Goal: Task Accomplishment & Management: Manage account settings

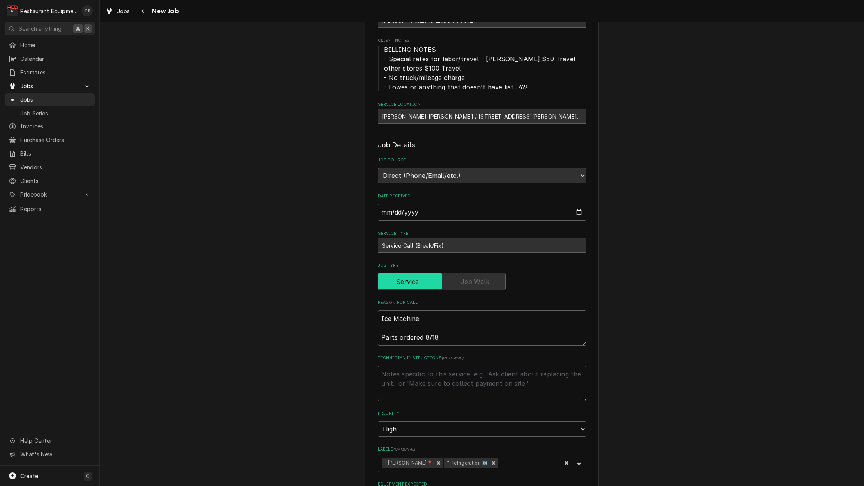
scroll to position [78, 0]
click at [142, 12] on icon "Navigate back" at bounding box center [143, 10] width 4 height 5
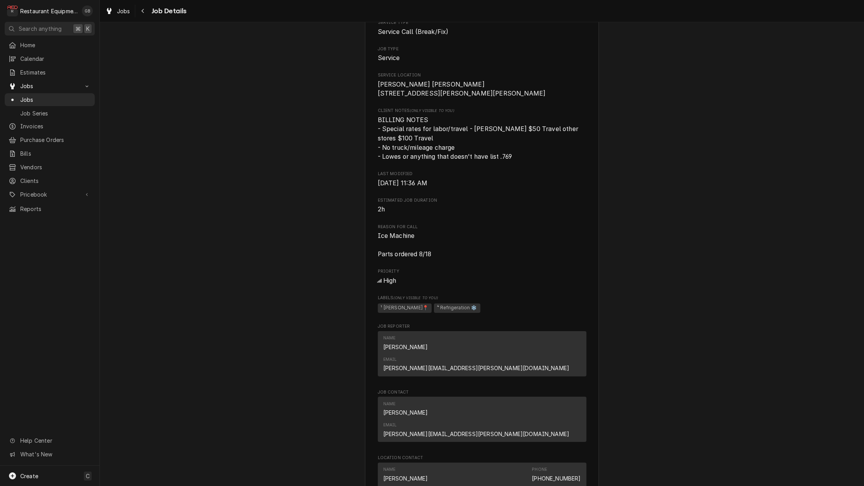
scroll to position [189, 0]
click at [139, 7] on div "Navigate back" at bounding box center [143, 11] width 8 height 8
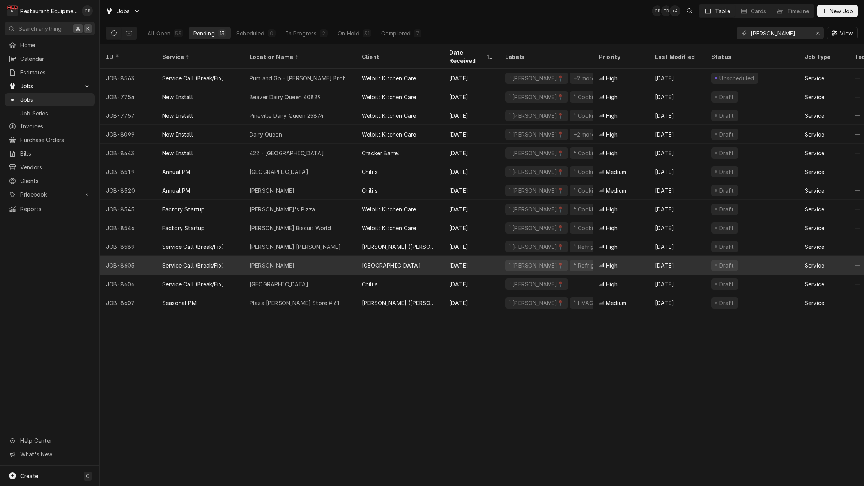
click at [282, 261] on div "[PERSON_NAME]" at bounding box center [272, 265] width 45 height 8
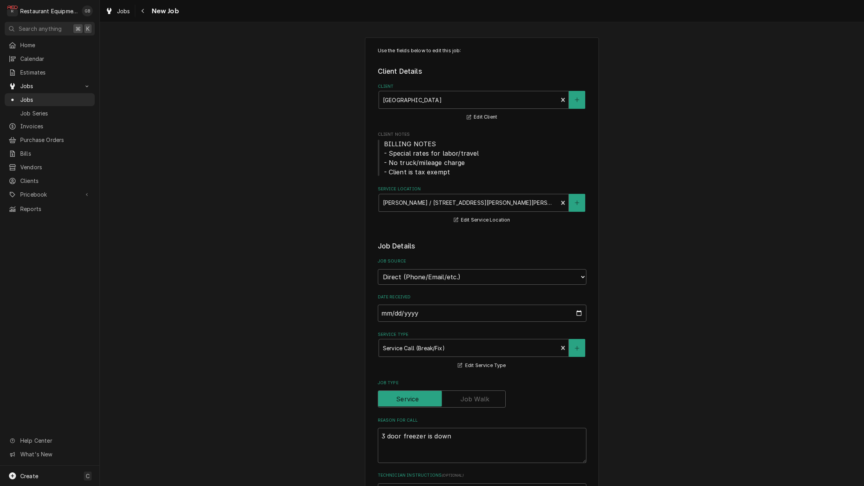
type textarea "x"
click at [144, 13] on icon "Navigate back" at bounding box center [143, 10] width 4 height 5
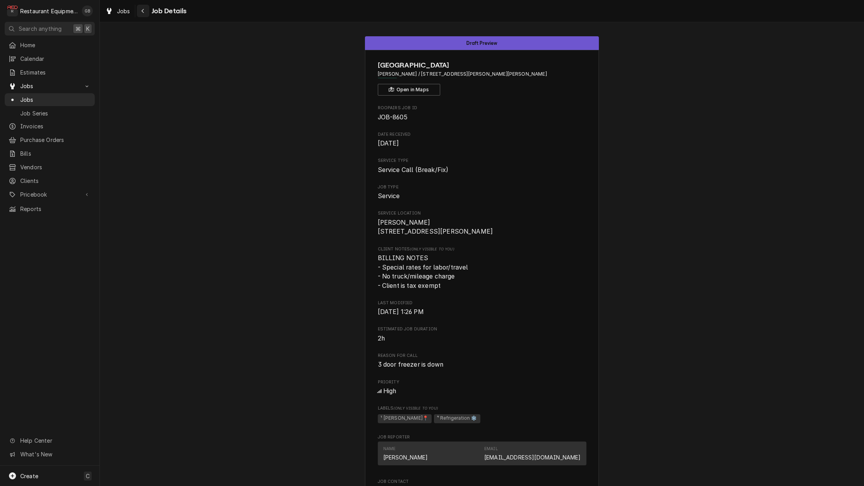
click at [142, 12] on icon "Navigate back" at bounding box center [143, 10] width 4 height 5
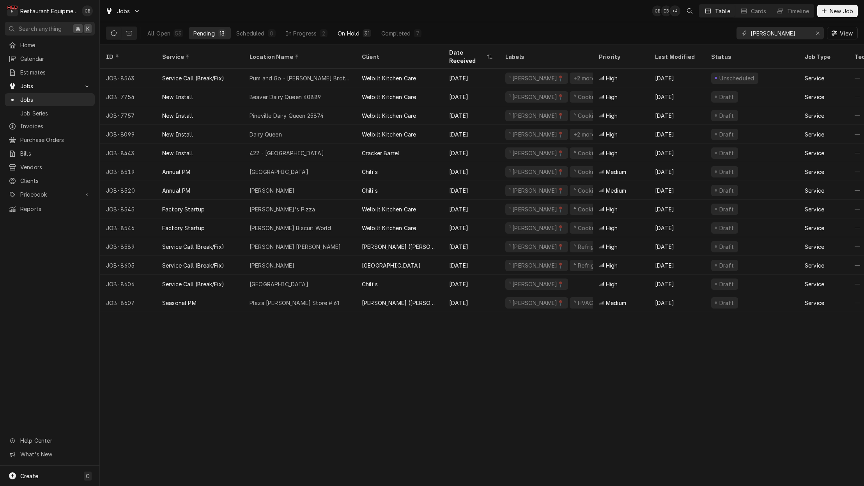
click at [347, 38] on button "On Hold 31" at bounding box center [354, 33] width 43 height 12
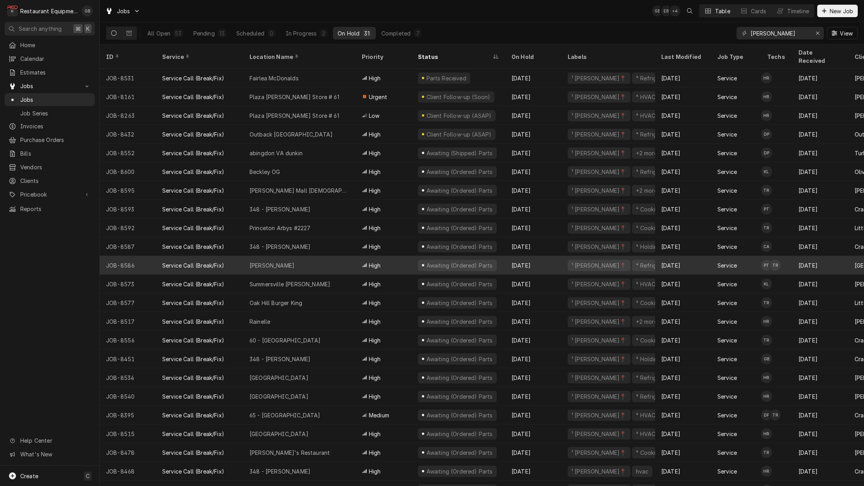
click at [233, 256] on div "Service Call (Break/Fix)" at bounding box center [199, 265] width 87 height 19
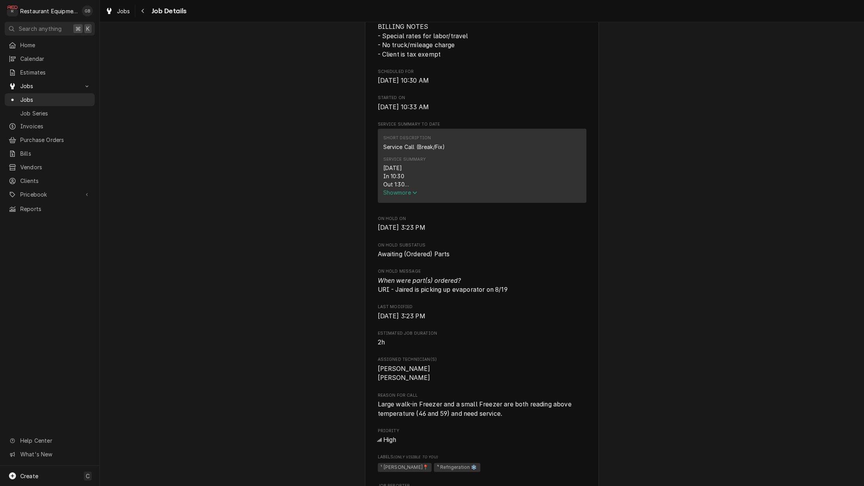
scroll to position [304, 0]
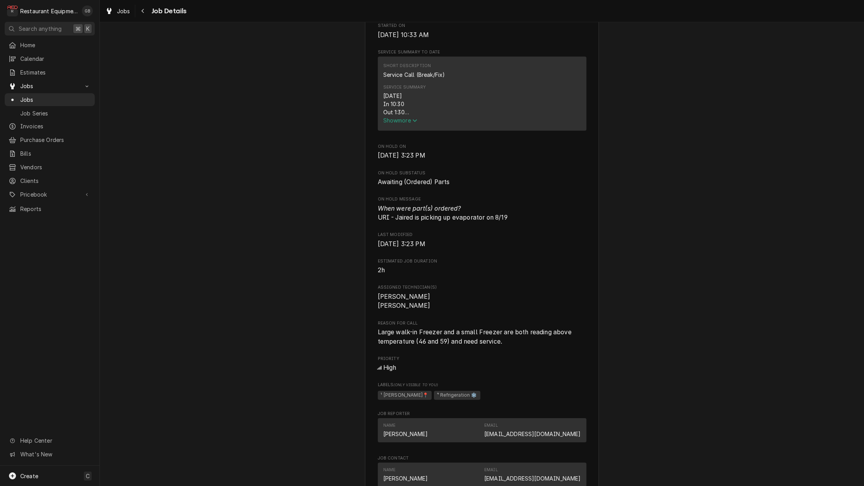
click at [400, 122] on span "Show more" at bounding box center [400, 120] width 34 height 7
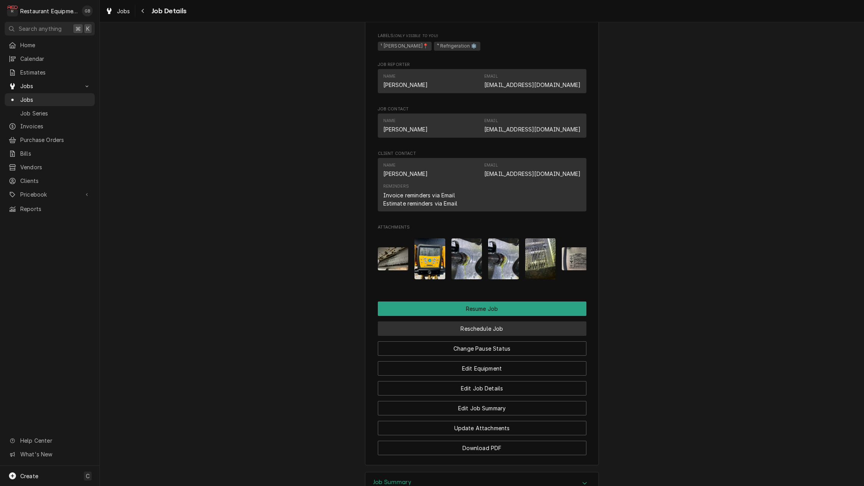
scroll to position [0, 0]
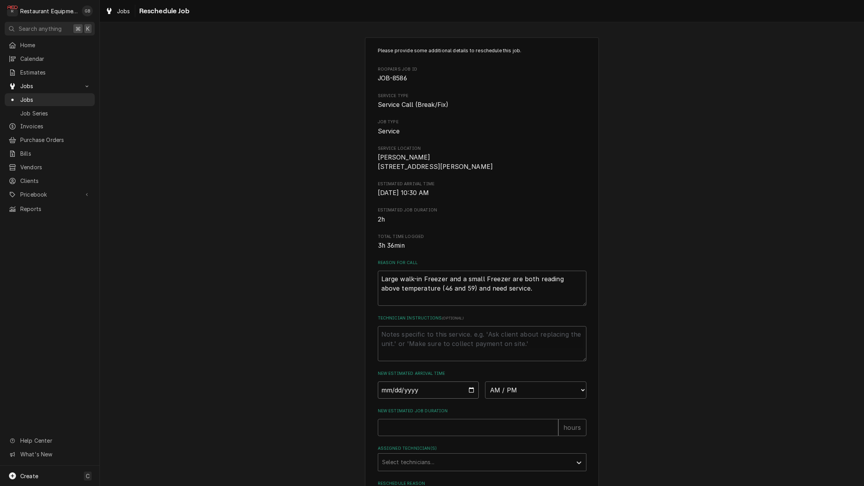
click at [399, 397] on input "Date" at bounding box center [428, 390] width 101 height 17
type input "2025-08-19"
type textarea "x"
click at [403, 399] on input "2025-08-19" at bounding box center [428, 390] width 101 height 17
type input "2025-08-20"
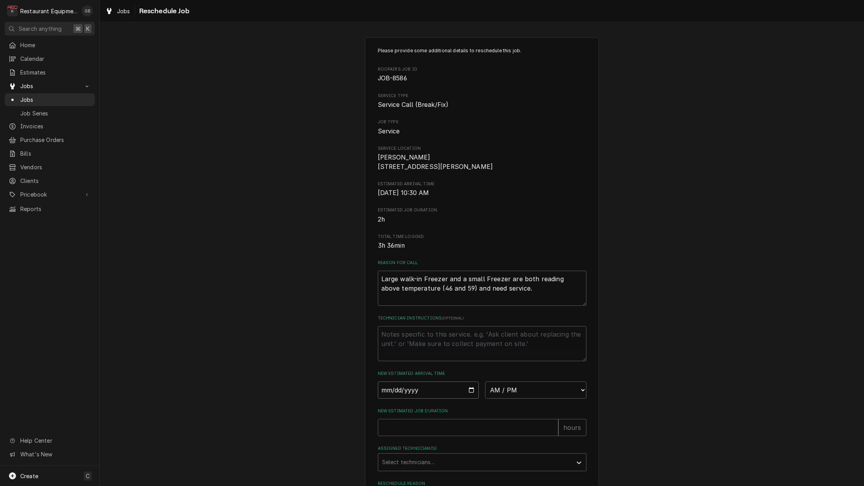
type textarea "x"
select select "08:15:00"
click at [395, 336] on textarea "Technician Instructions ( optional )" at bounding box center [482, 342] width 209 height 35
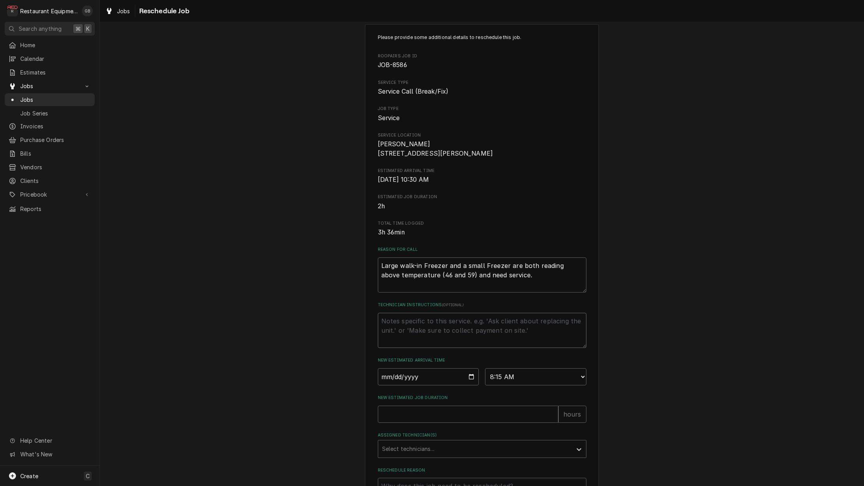
scroll to position [14, 0]
click at [395, 416] on input "New Estimated Job Duration" at bounding box center [468, 413] width 181 height 17
type textarea "x"
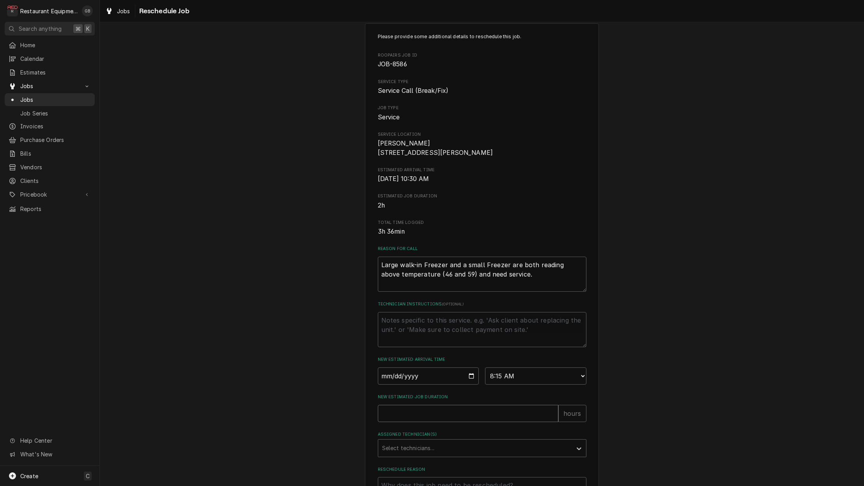
type input "1"
type textarea "x"
type input "12"
type textarea "x"
type input "1"
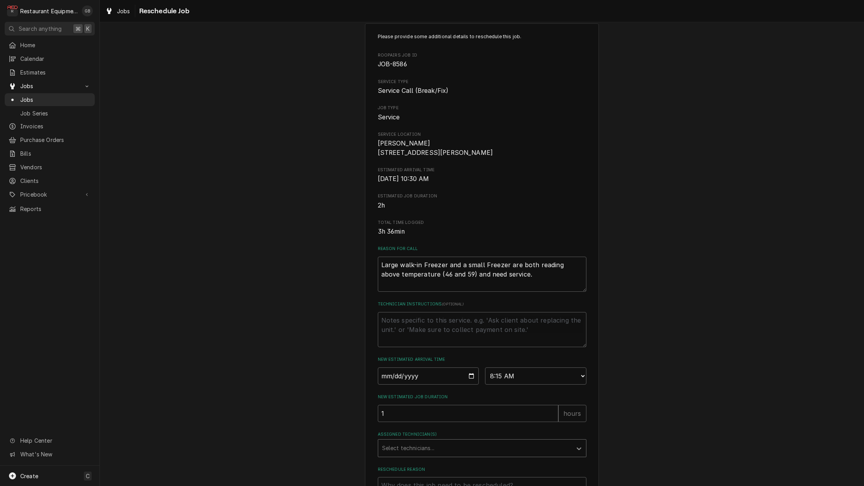
click at [579, 455] on div "Assigned Technician(s)" at bounding box center [579, 447] width 14 height 15
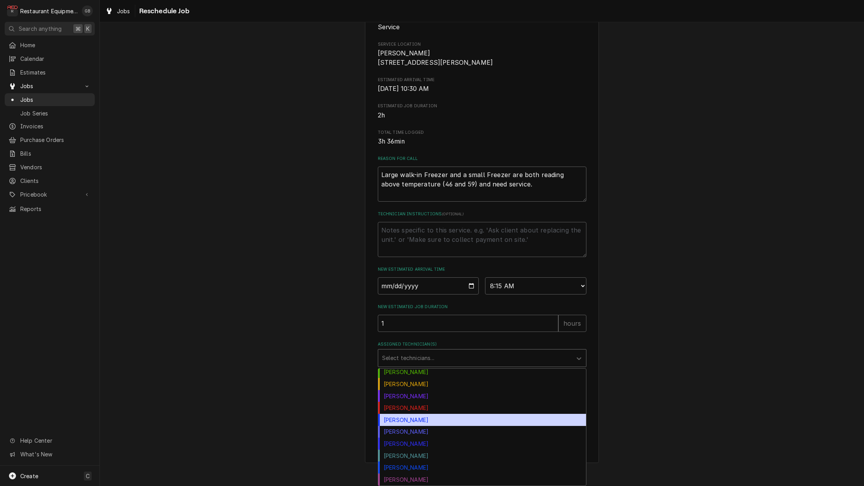
scroll to position [0, 0]
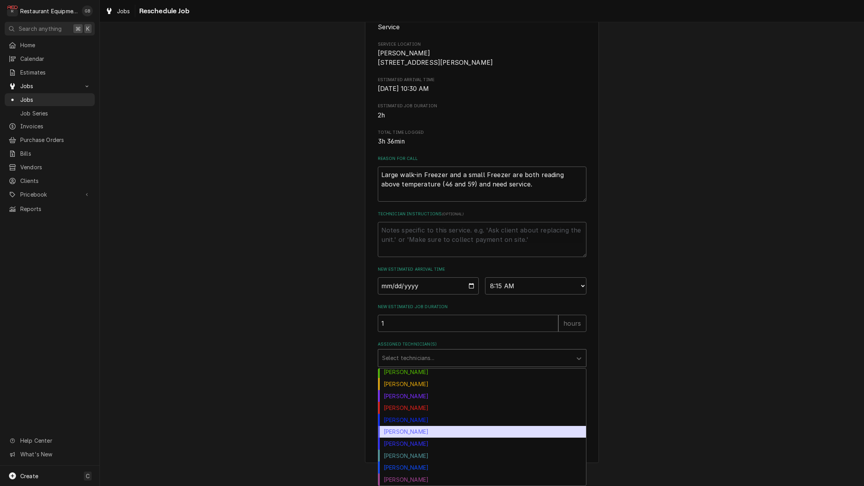
click at [407, 428] on div "Paxton Turner" at bounding box center [482, 432] width 208 height 12
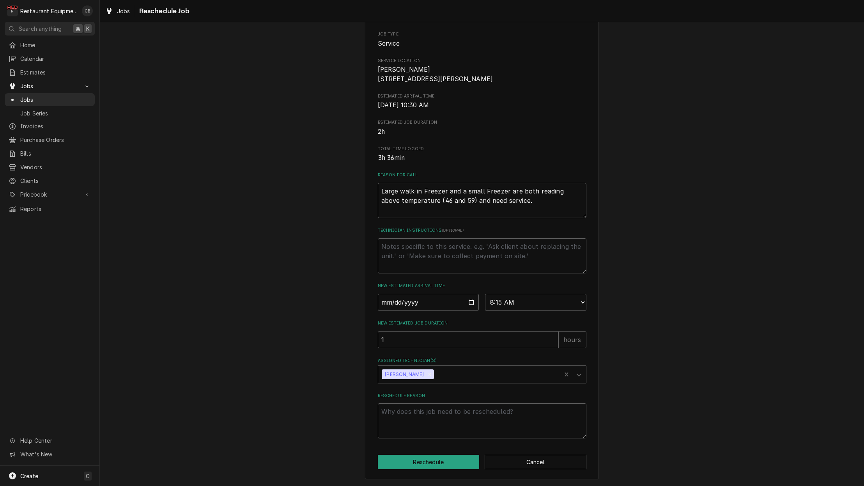
scroll to position [91, 0]
click at [583, 375] on icon "Assigned Technician(s)" at bounding box center [579, 375] width 8 height 8
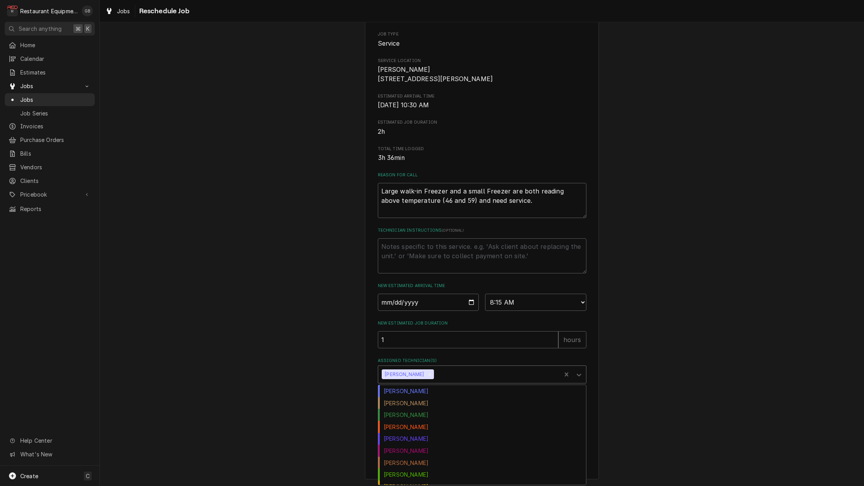
scroll to position [91, 0]
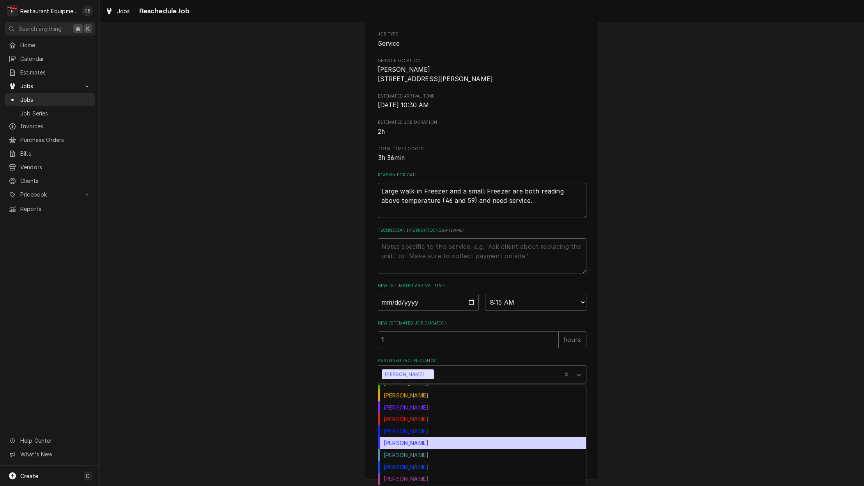
click at [422, 448] on div "Thomas Ross" at bounding box center [482, 443] width 208 height 12
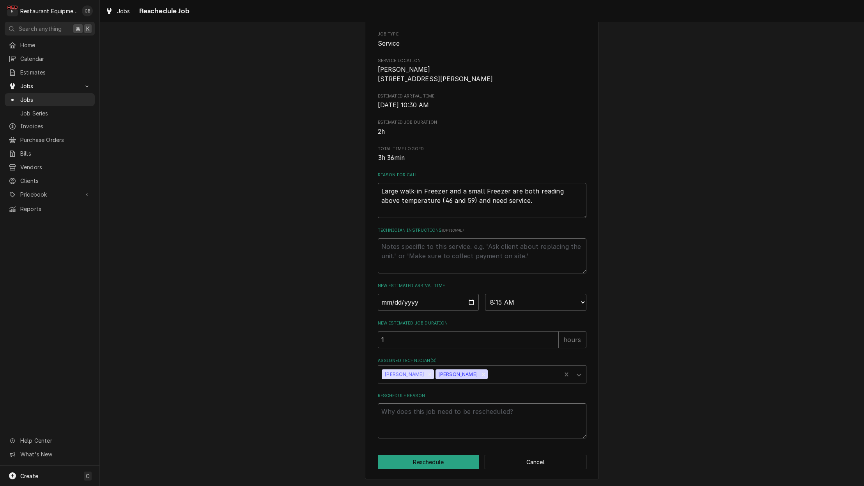
click at [423, 417] on textarea "Reschedule Reason" at bounding box center [482, 420] width 209 height 35
type textarea "x"
type textarea "p"
type textarea "x"
type textarea "pa"
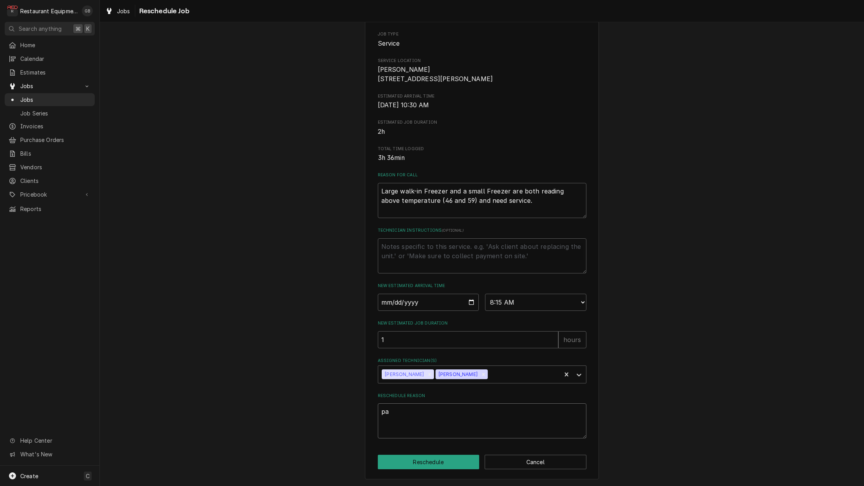
type textarea "x"
type textarea "par"
type textarea "x"
type textarea "part"
type textarea "x"
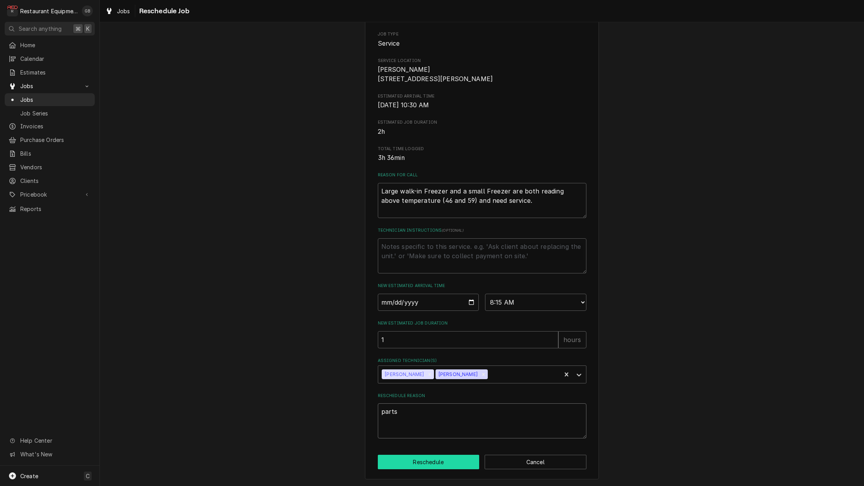
type textarea "parts"
drag, startPoint x: 440, startPoint y: 466, endPoint x: 435, endPoint y: 463, distance: 5.9
click at [438, 464] on button "Reschedule" at bounding box center [429, 462] width 102 height 14
type textarea "x"
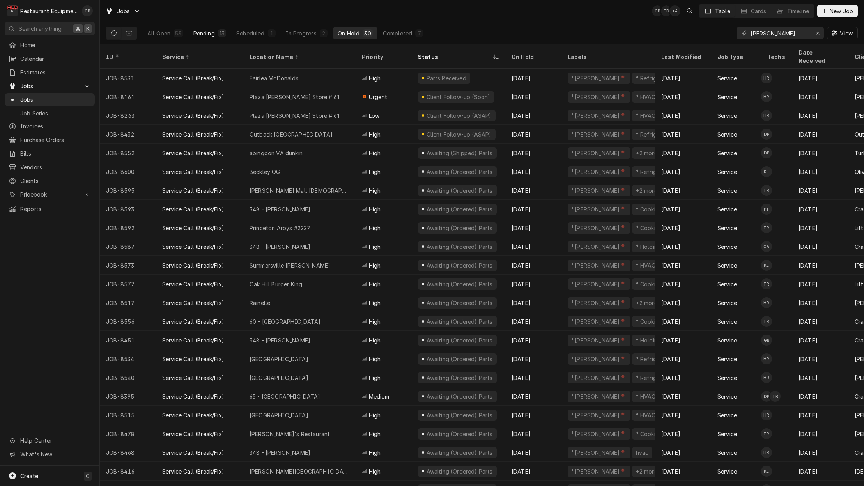
click at [207, 34] on div "Pending" at bounding box center [203, 33] width 21 height 8
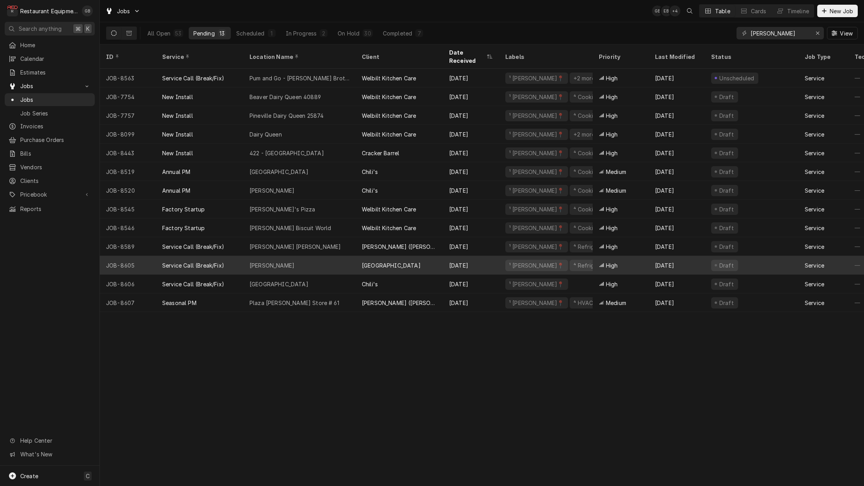
click at [270, 261] on div "Woodrow Wilson" at bounding box center [272, 265] width 45 height 8
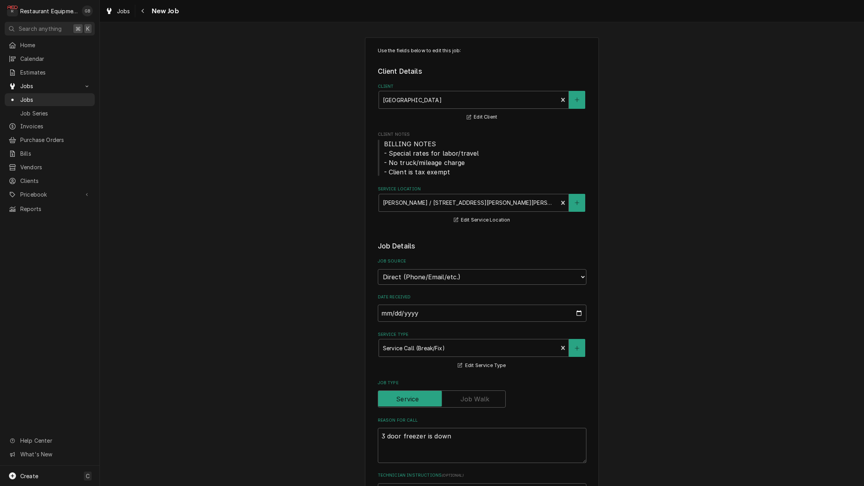
type textarea "x"
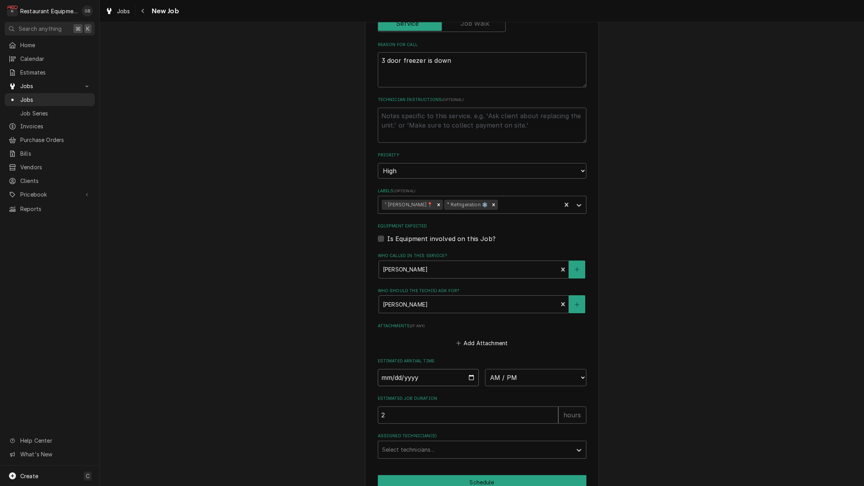
click at [396, 369] on input "Date" at bounding box center [428, 377] width 101 height 17
click at [398, 367] on fieldset "Job Details Job Source Direct (Phone/Email/etc.) Service Channel Corrigo Ecotra…" at bounding box center [482, 160] width 209 height 593
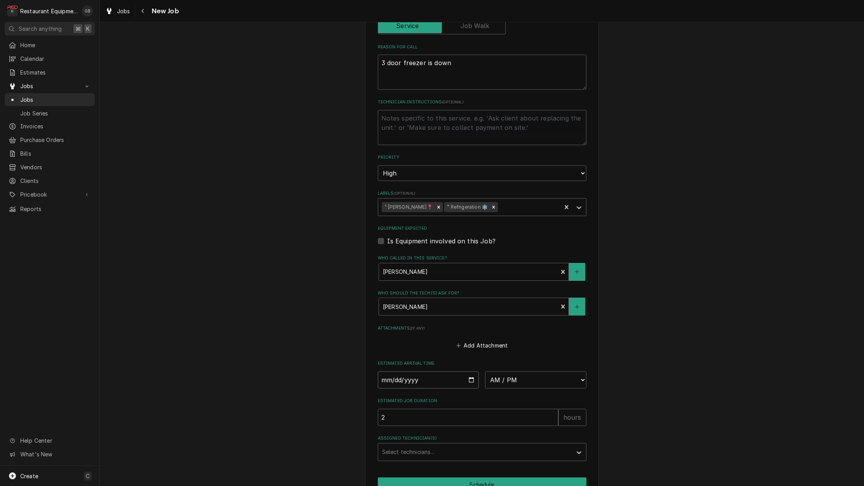
click at [398, 371] on input "Date" at bounding box center [428, 379] width 101 height 17
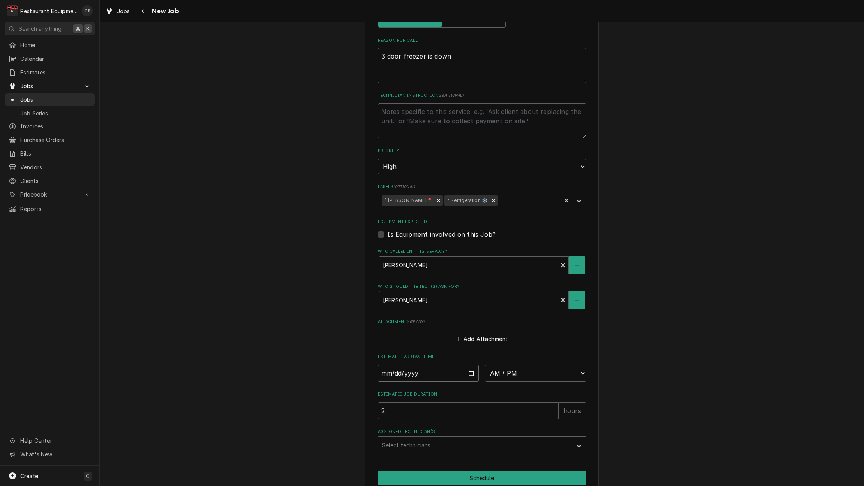
scroll to position [381, 0]
click at [419, 364] on input "Date" at bounding box center [428, 372] width 101 height 17
type input "2025-08-20"
type textarea "x"
select select "10:00:00"
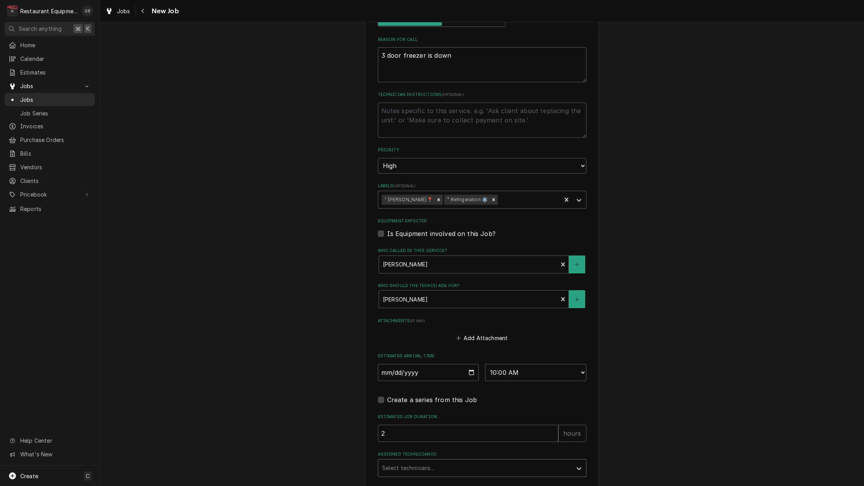
click at [469, 461] on div "Assigned Technician(s)" at bounding box center [475, 468] width 186 height 14
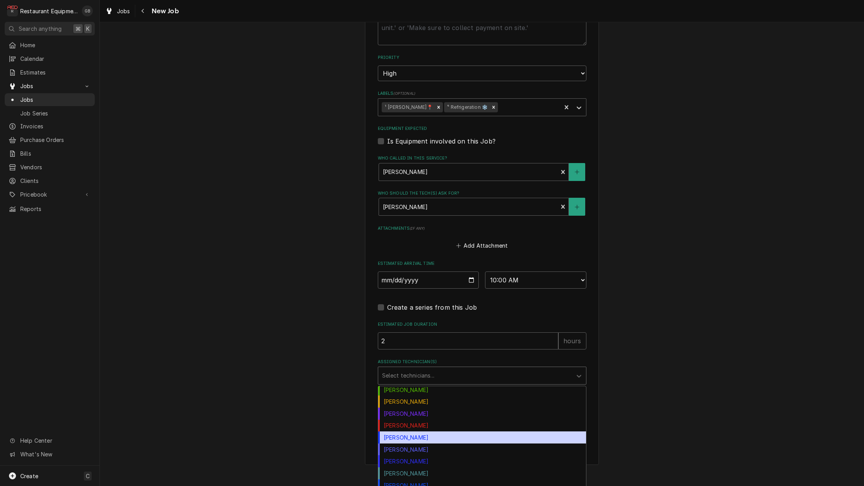
scroll to position [86, 0]
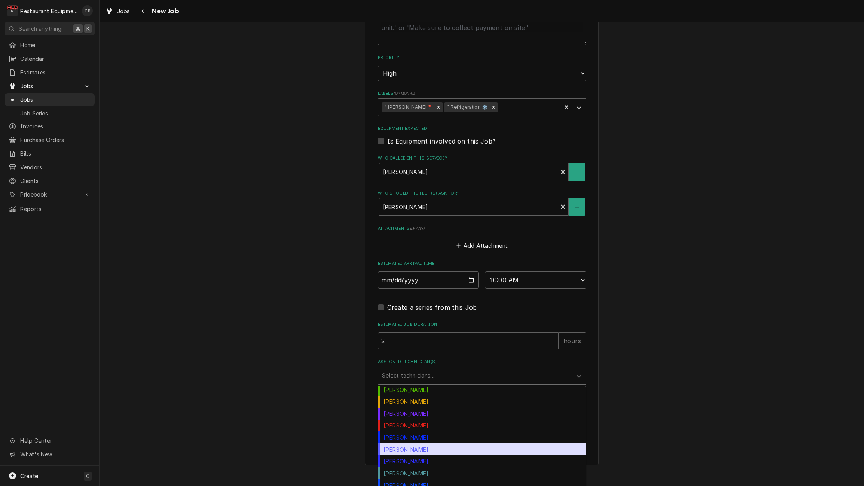
click at [432, 444] on div "Paxton Turner" at bounding box center [482, 450] width 208 height 12
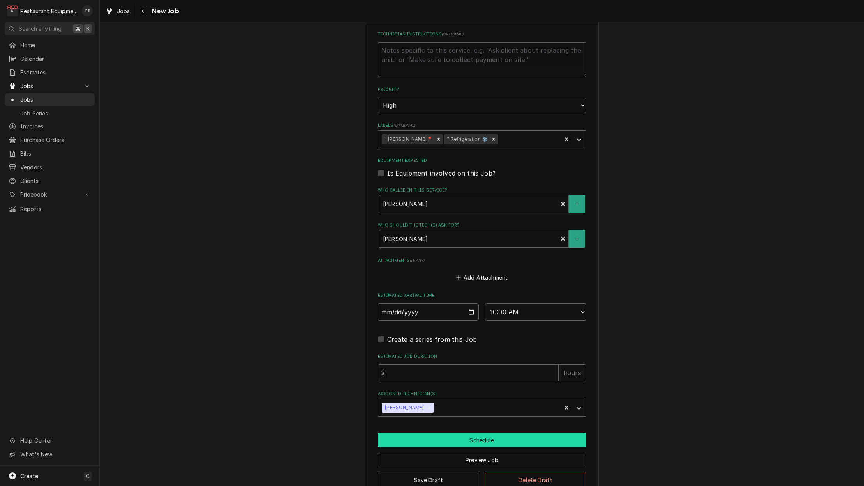
click at [443, 433] on button "Schedule" at bounding box center [482, 440] width 209 height 14
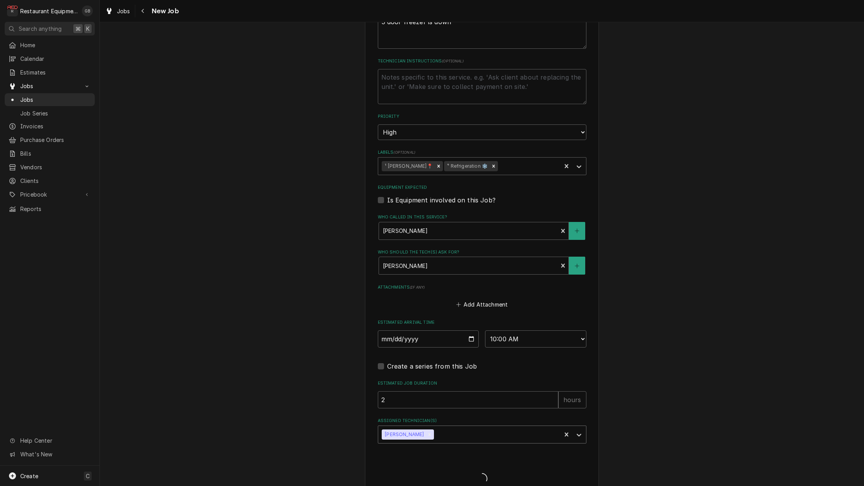
scroll to position [414, 0]
type textarea "x"
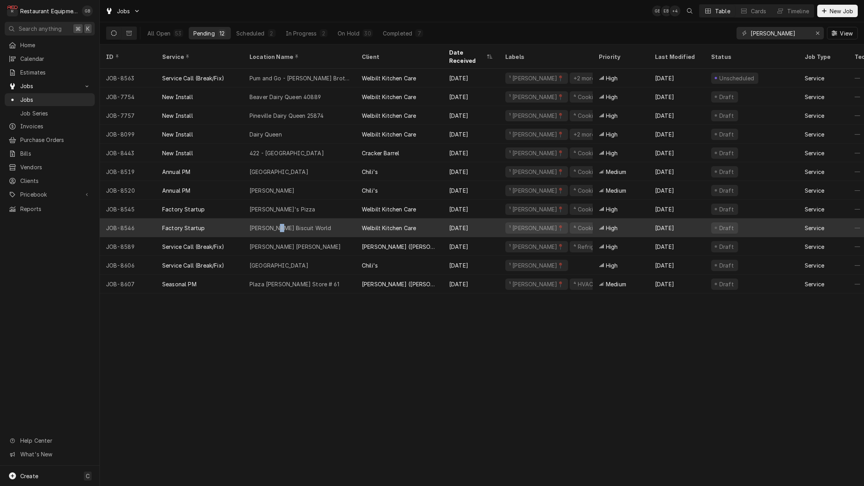
click at [277, 224] on div "Tudor's Biscuit World" at bounding box center [291, 228] width 82 height 8
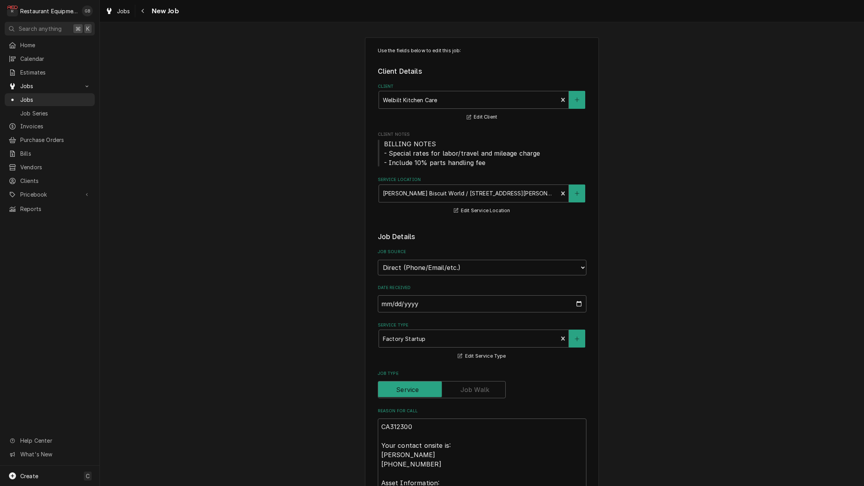
type textarea "x"
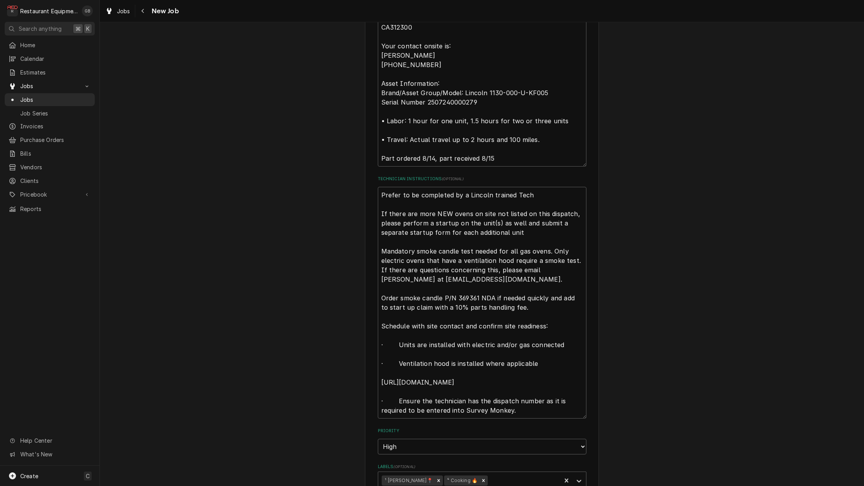
scroll to position [311, 0]
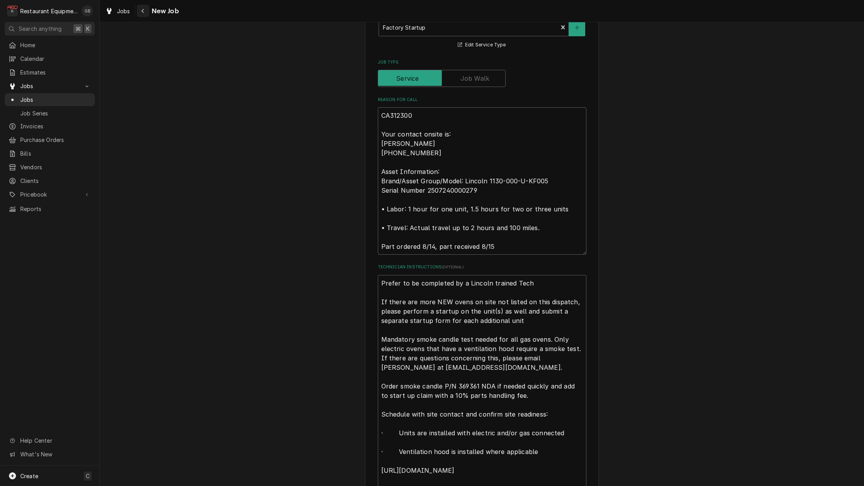
click at [144, 10] on icon "Navigate back" at bounding box center [143, 10] width 4 height 5
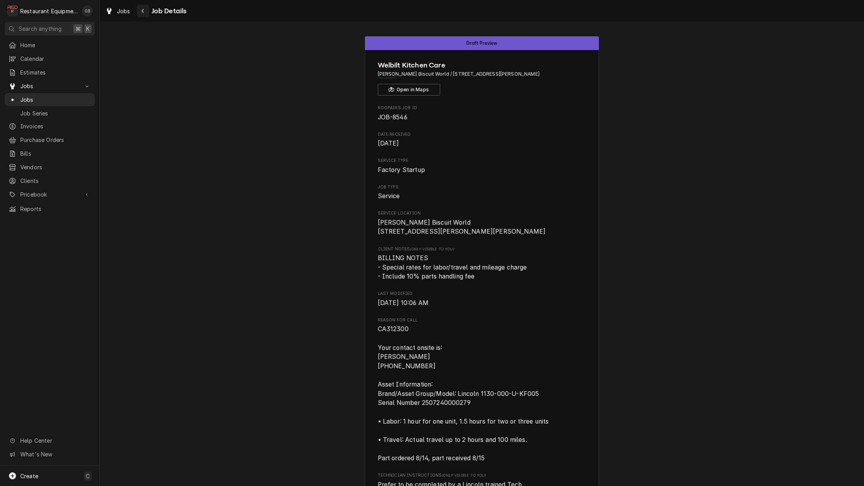
click at [140, 13] on div "Navigate back" at bounding box center [143, 11] width 8 height 8
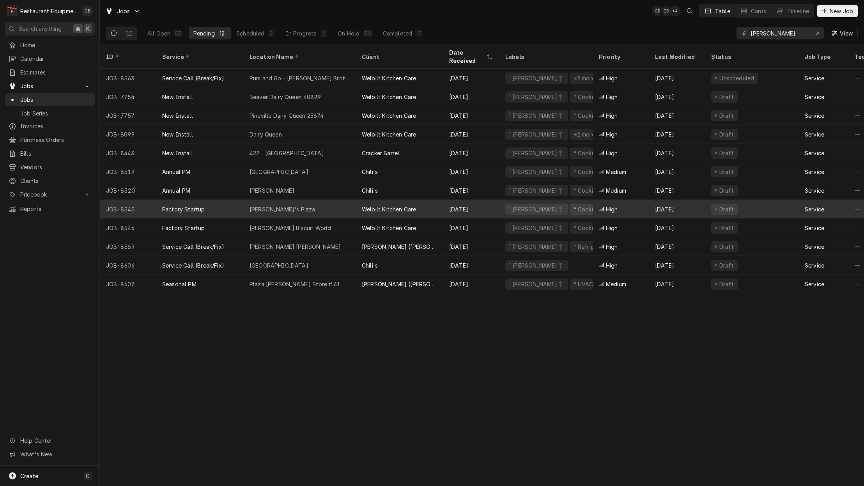
click at [294, 200] on div "[PERSON_NAME]'s Pizza" at bounding box center [299, 209] width 112 height 19
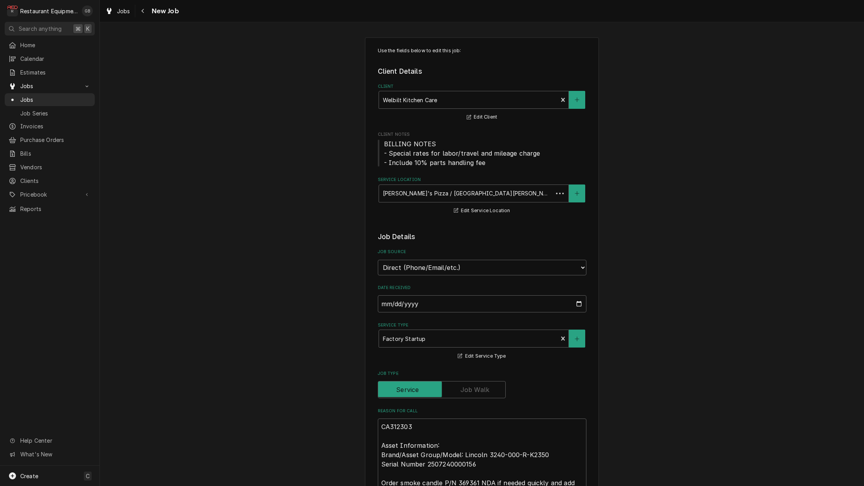
type textarea "x"
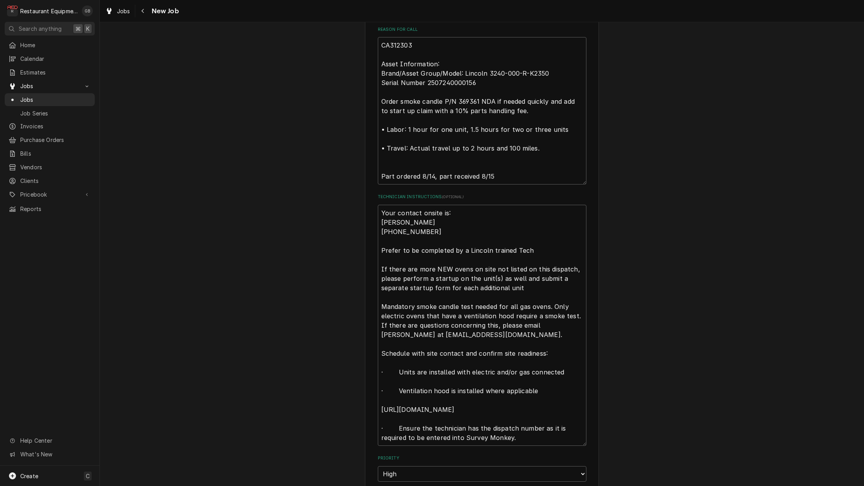
scroll to position [383, 0]
click at [592, 133] on div "Use the fields below to edit this job: Client Details Client Welbilt Kitchen Ca…" at bounding box center [482, 248] width 234 height 1187
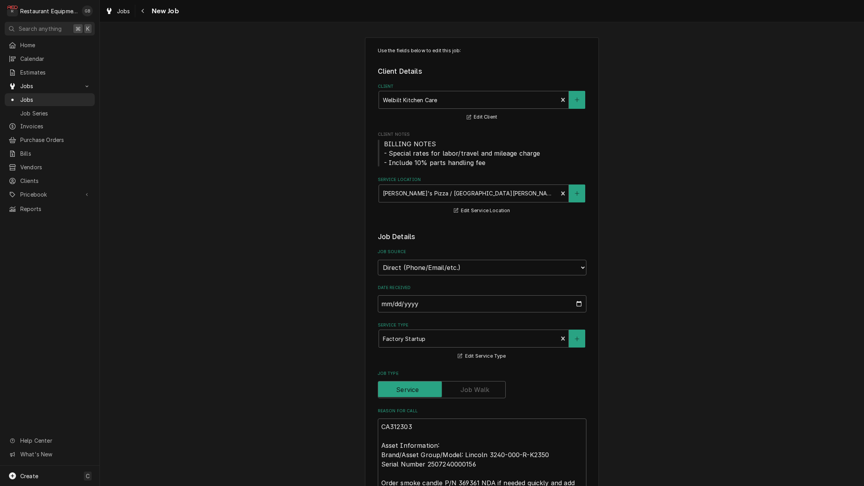
scroll to position [0, 0]
click at [144, 9] on icon "Navigate back" at bounding box center [143, 10] width 4 height 5
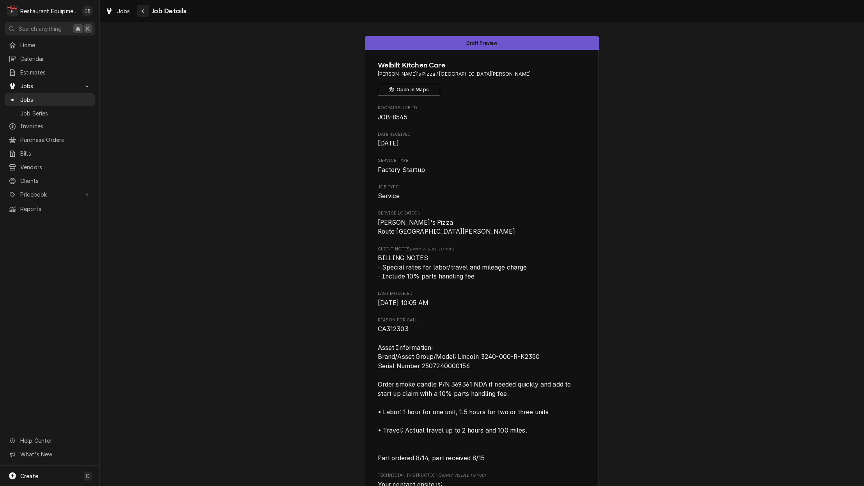
click at [142, 10] on icon "Navigate back" at bounding box center [143, 10] width 4 height 5
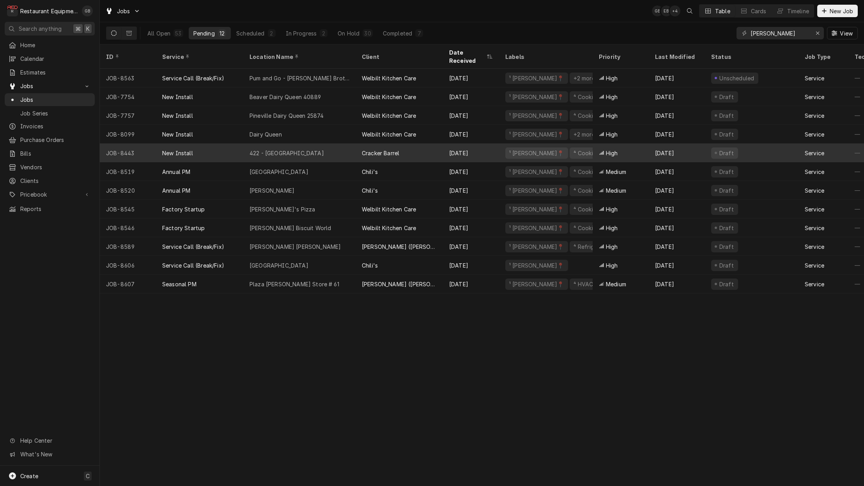
click at [295, 144] on div "422 - Wytheville" at bounding box center [299, 153] width 112 height 19
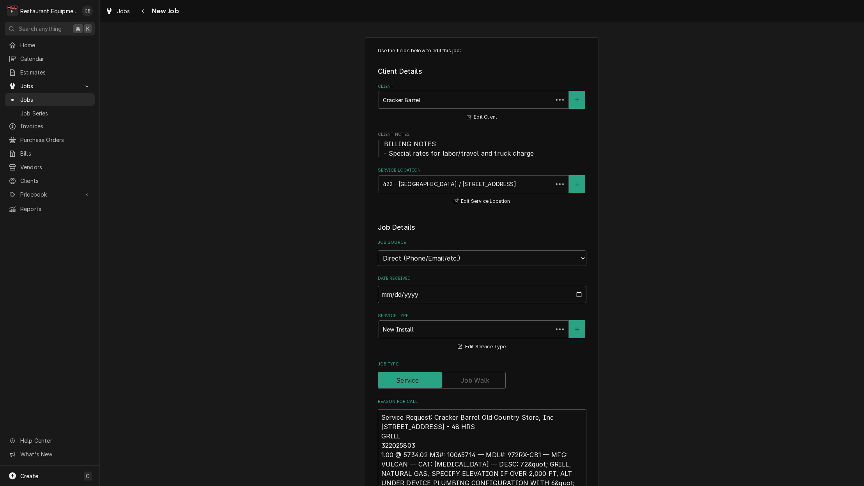
type textarea "x"
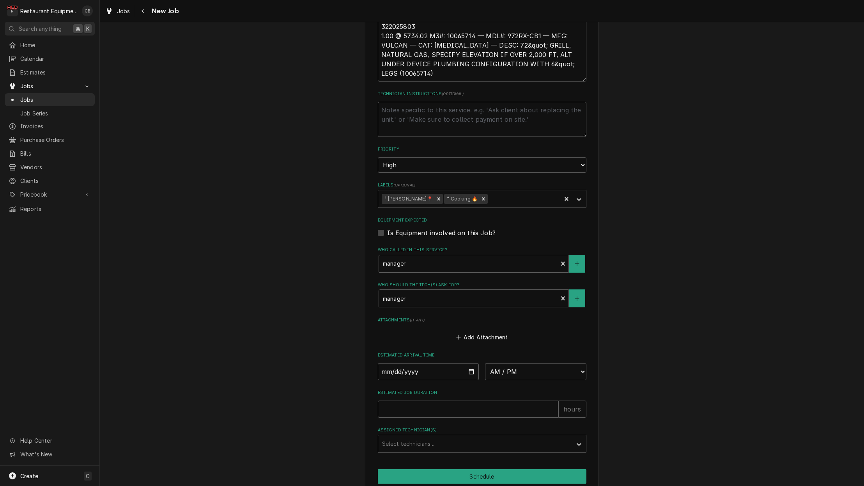
scroll to position [424, 0]
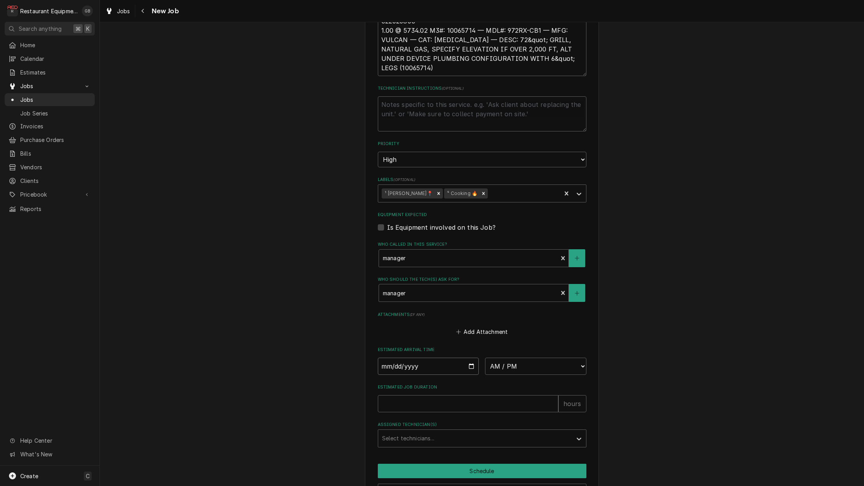
click at [397, 358] on input "Date" at bounding box center [428, 366] width 101 height 17
type input "[DATE]"
type textarea "x"
click at [398, 358] on input "[DATE]" at bounding box center [428, 366] width 101 height 17
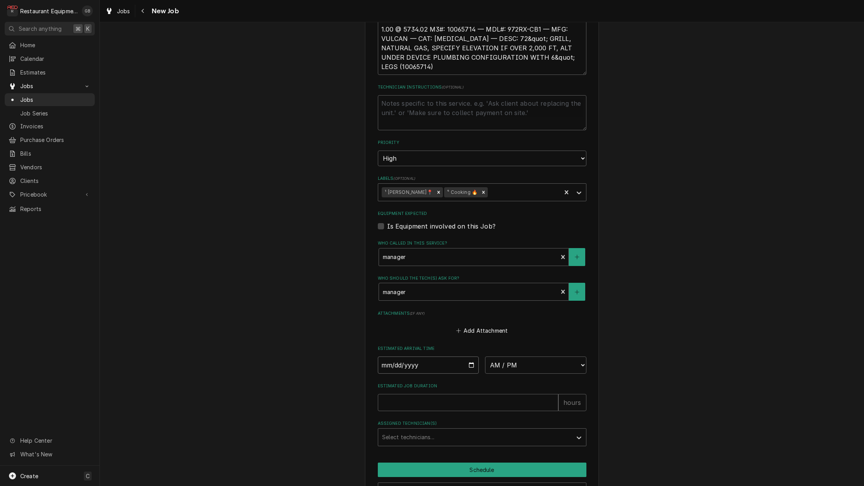
click at [410, 357] on input "[DATE]" at bounding box center [428, 365] width 101 height 17
click at [408, 357] on input "[DATE]" at bounding box center [428, 365] width 101 height 17
click at [395, 357] on input "[DATE]" at bounding box center [428, 365] width 101 height 17
type input "[DATE]"
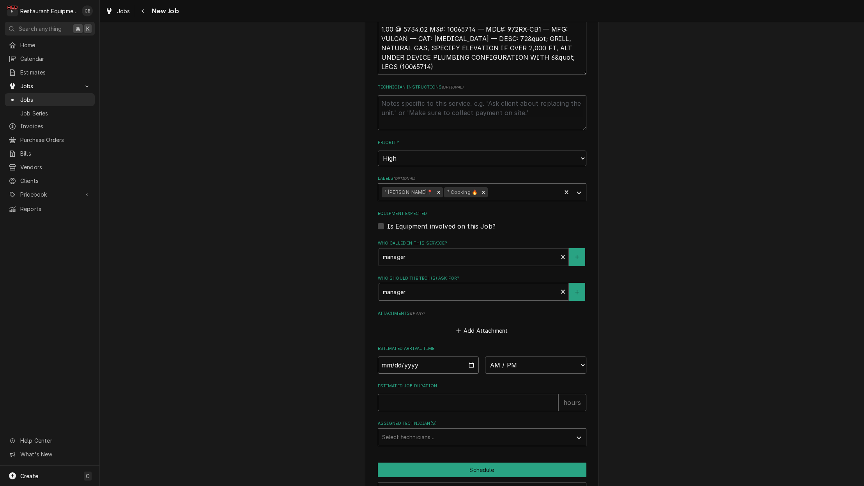
type textarea "x"
click at [494, 364] on fieldset "Job Details Job Source Direct (Phone/Email/etc.) Service Channel Corrigo Ecotra…" at bounding box center [482, 121] width 209 height 649
select select "08:00:00"
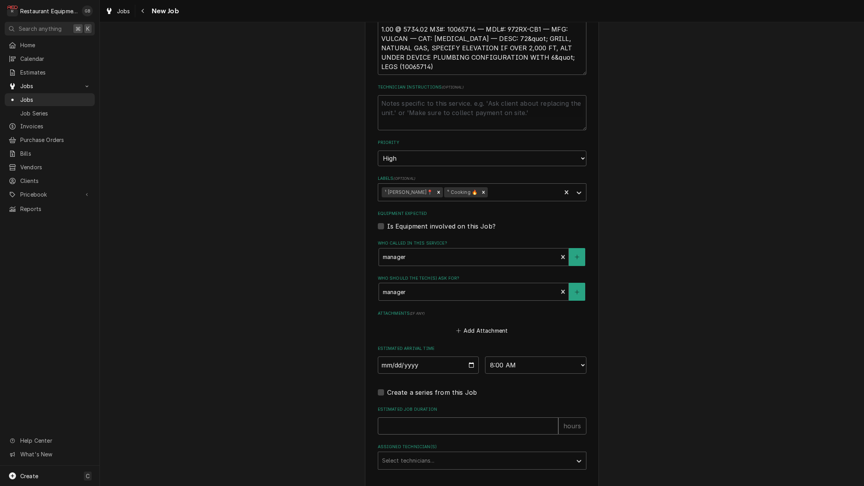
click at [517, 417] on input "Estimated Job Duration" at bounding box center [468, 425] width 181 height 17
type textarea "x"
type input "1"
type textarea "x"
type input "1"
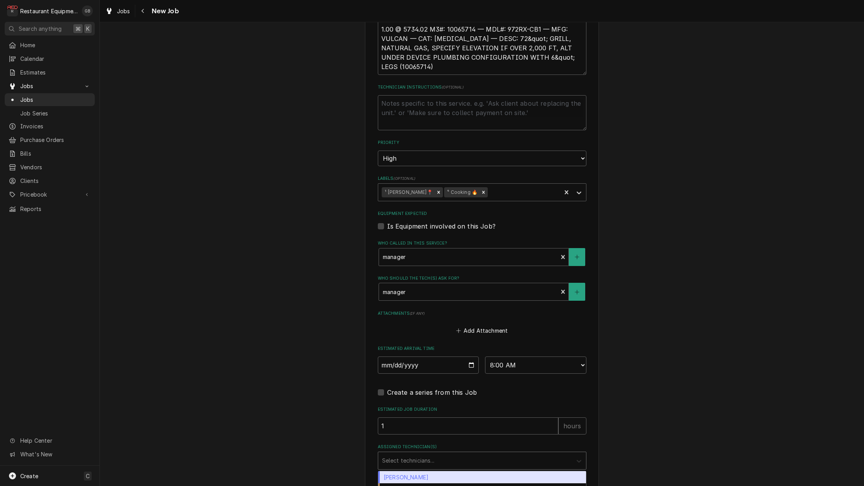
click at [579, 457] on icon "Assigned Technician(s)" at bounding box center [579, 461] width 8 height 8
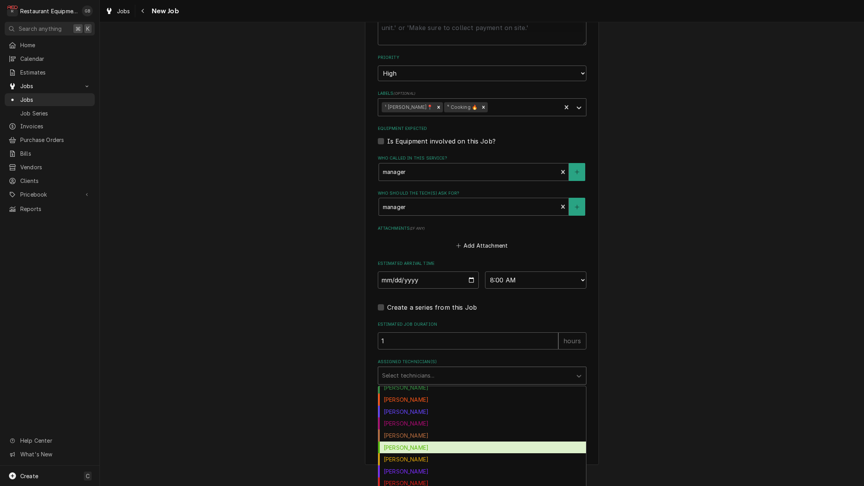
scroll to position [31, 0]
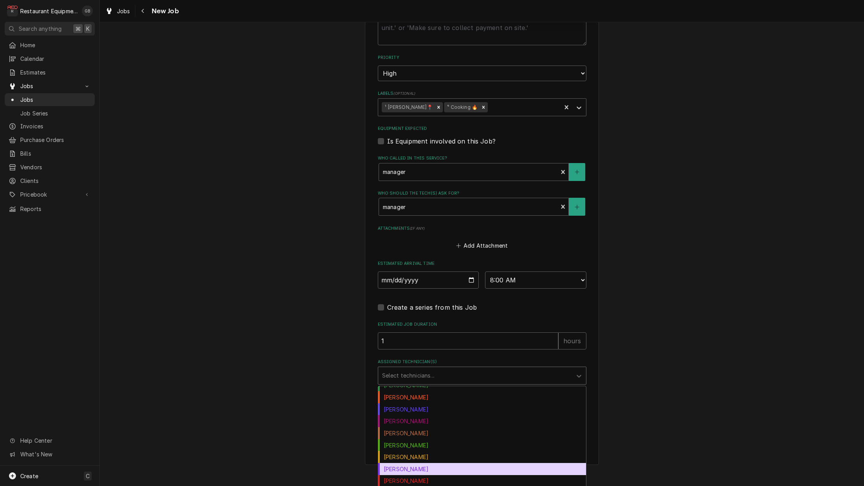
click at [411, 463] on div "Kaleb Lewis" at bounding box center [482, 469] width 208 height 12
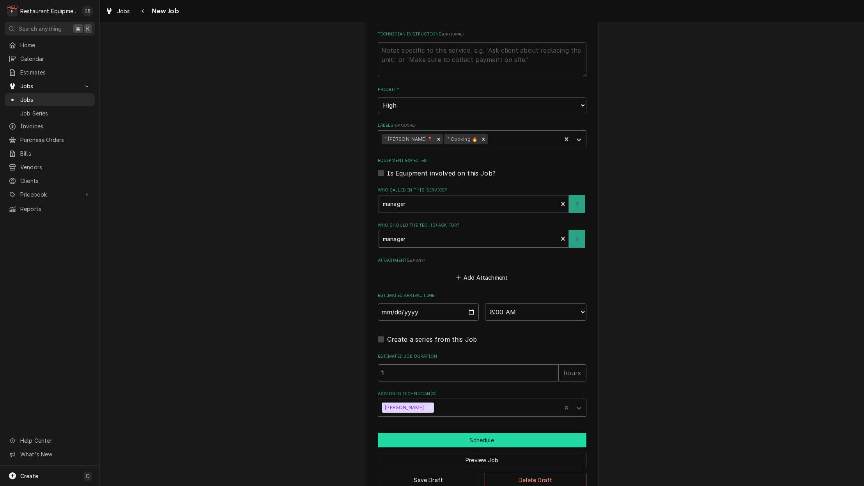
click at [490, 433] on button "Schedule" at bounding box center [482, 440] width 209 height 14
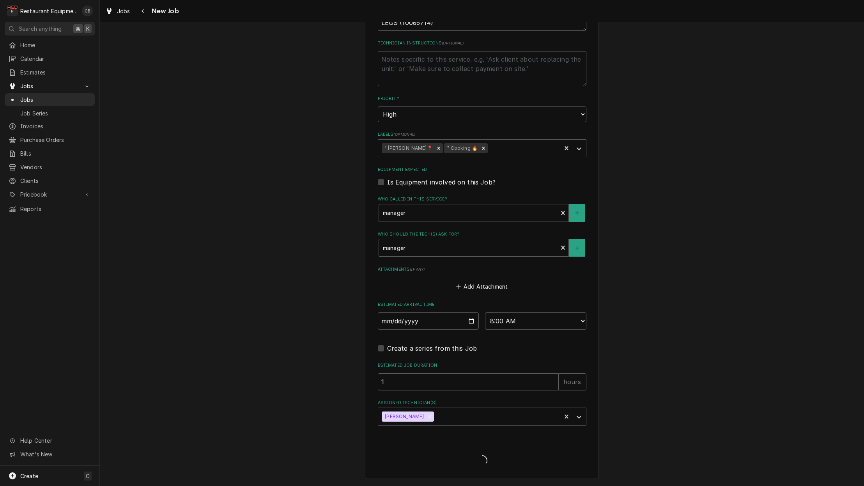
scroll to position [452, 0]
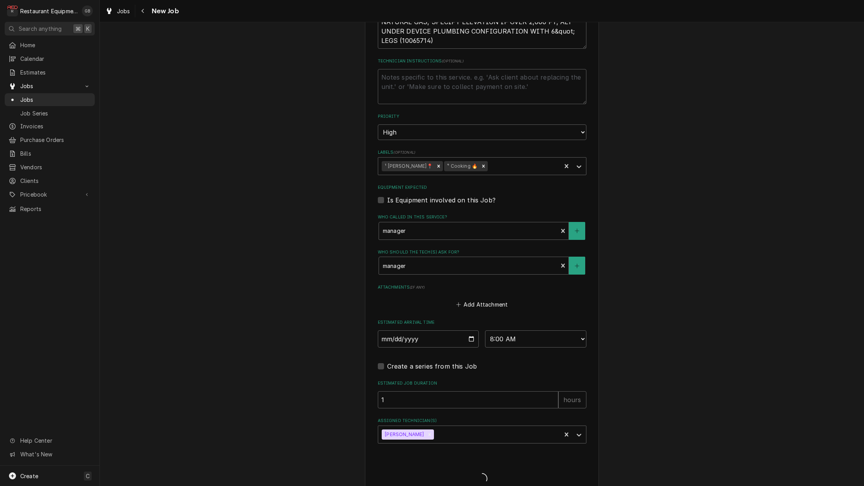
type textarea "x"
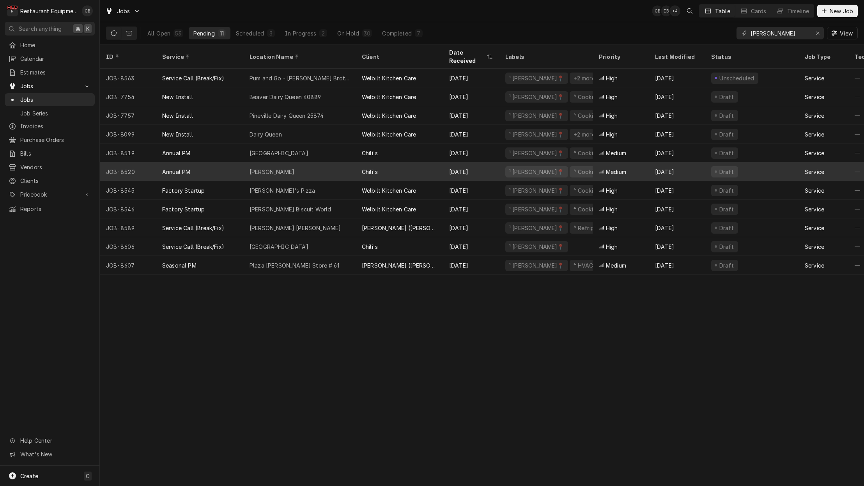
click at [276, 162] on div "Beckley" at bounding box center [299, 171] width 112 height 19
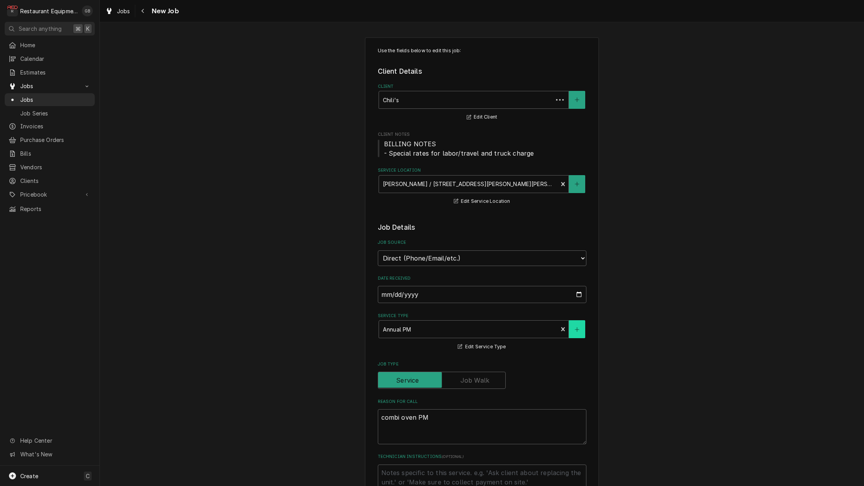
type textarea "x"
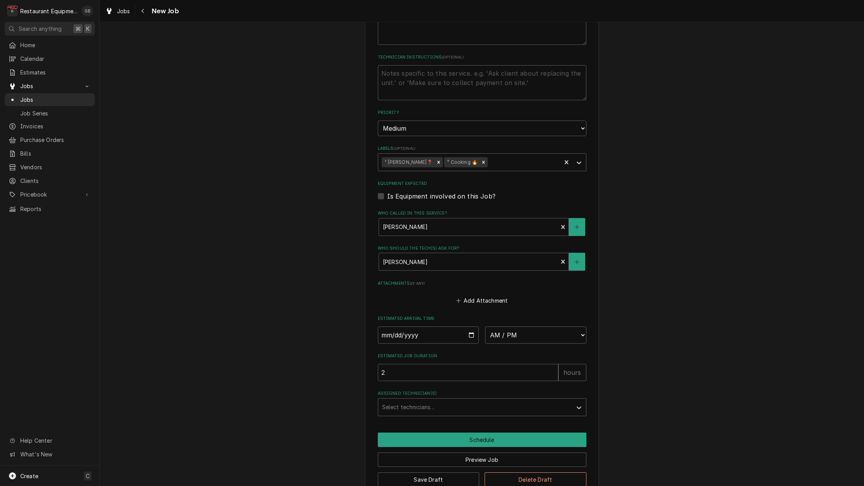
scroll to position [399, 0]
click at [398, 327] on input "Date" at bounding box center [428, 335] width 101 height 17
type input "[DATE]"
type textarea "x"
select select "08:00:00"
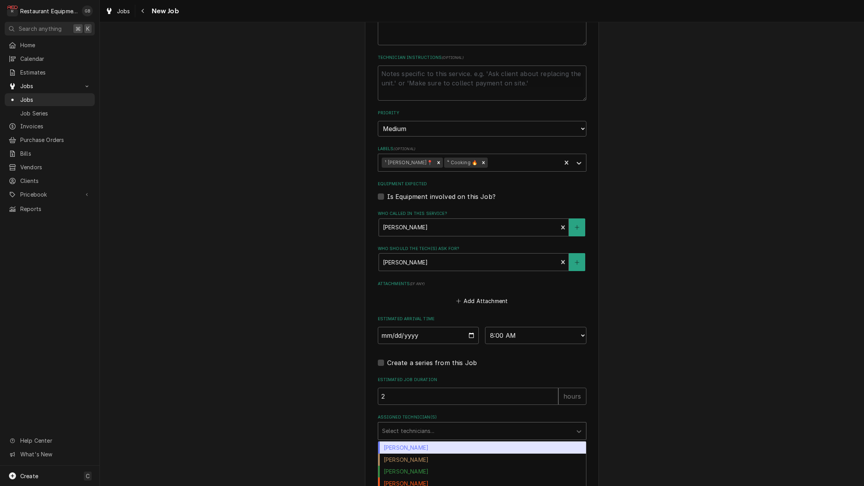
drag, startPoint x: 525, startPoint y: 417, endPoint x: 524, endPoint y: 421, distance: 4.0
click at [525, 424] on div "Assigned Technician(s)" at bounding box center [475, 431] width 186 height 14
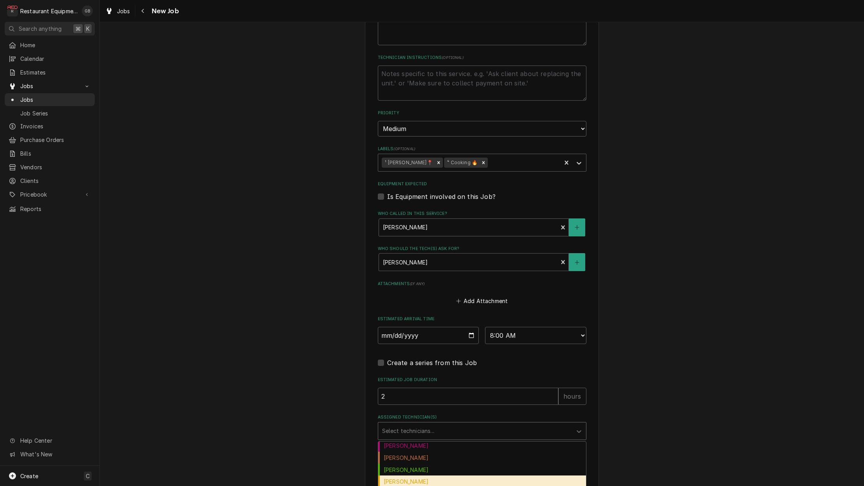
scroll to position [63, 0]
click at [417, 486] on div "Kaleb Lewis" at bounding box center [482, 492] width 208 height 12
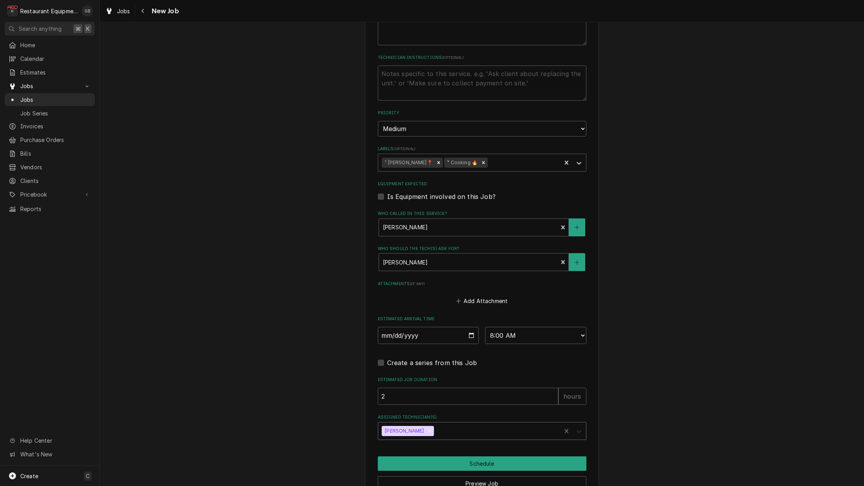
click at [584, 424] on div "Assigned Technician(s)" at bounding box center [579, 431] width 14 height 15
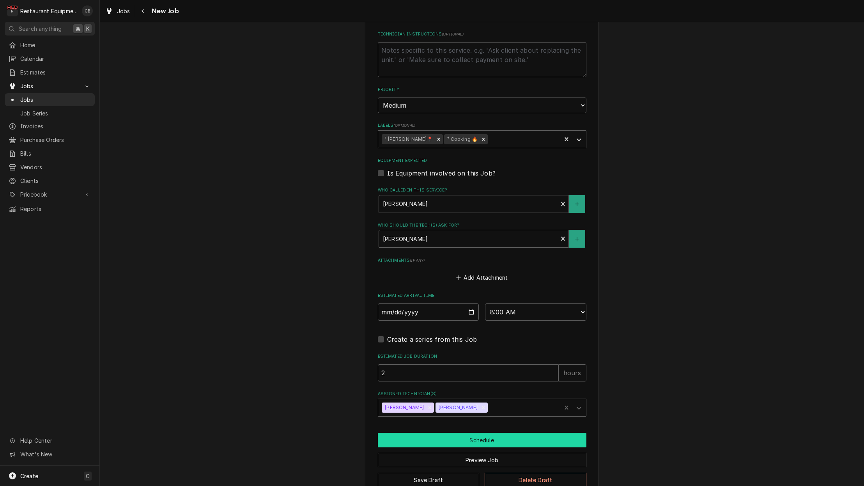
scroll to position [0, 0]
click at [478, 433] on button "Schedule" at bounding box center [482, 440] width 209 height 14
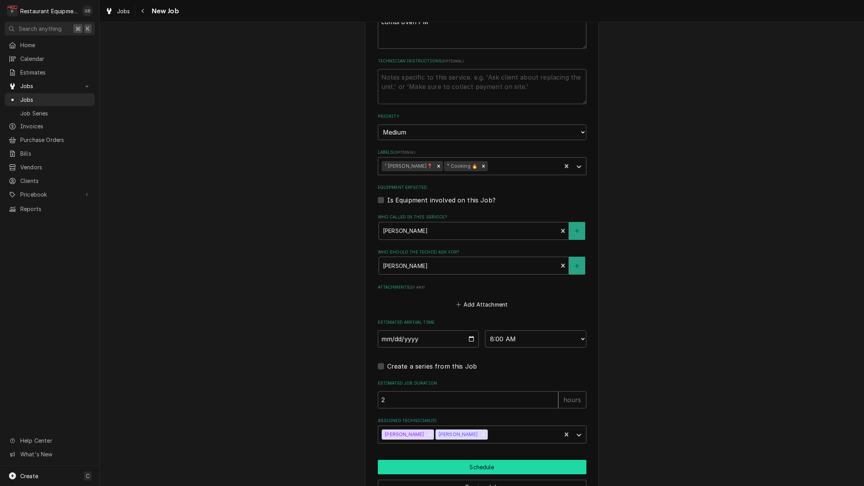
scroll to position [0, 0]
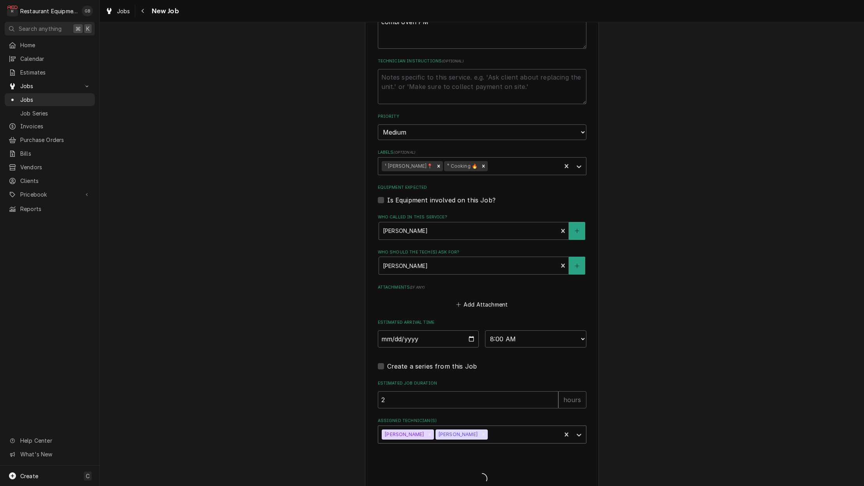
type textarea "x"
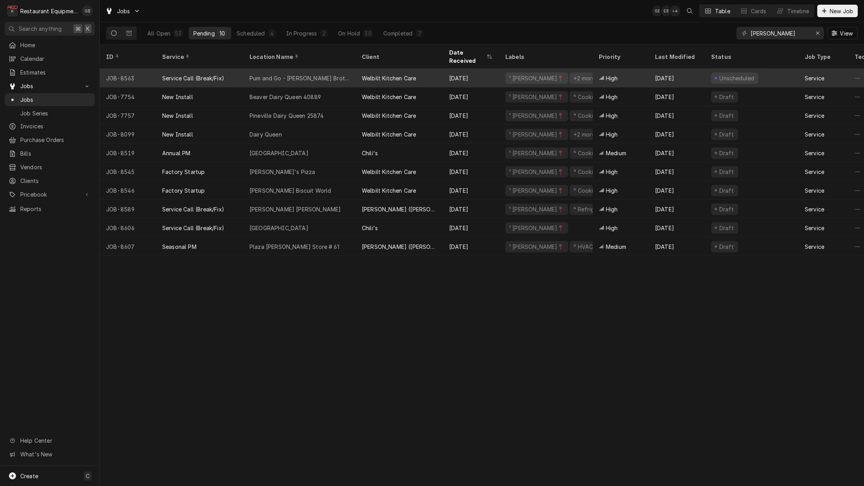
click at [245, 73] on div "Pum and Go - Hunt Brothers Pizza" at bounding box center [299, 78] width 112 height 19
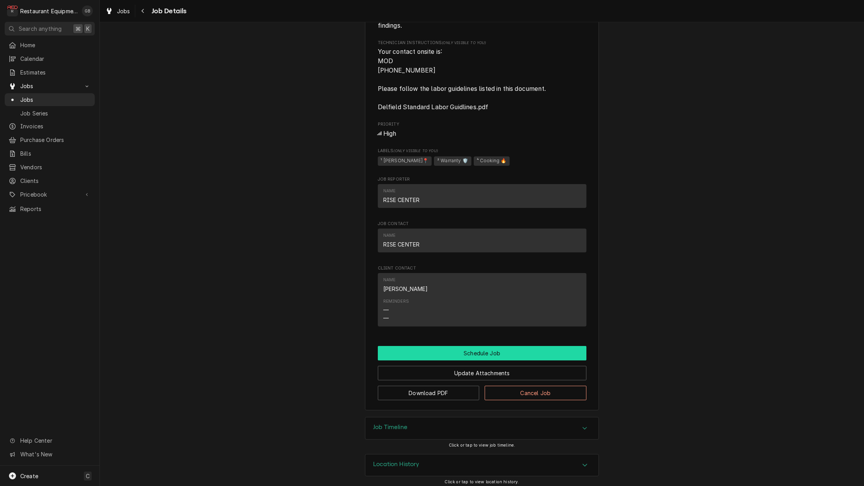
scroll to position [403, 0]
click at [462, 346] on button "Schedule Job" at bounding box center [482, 353] width 209 height 14
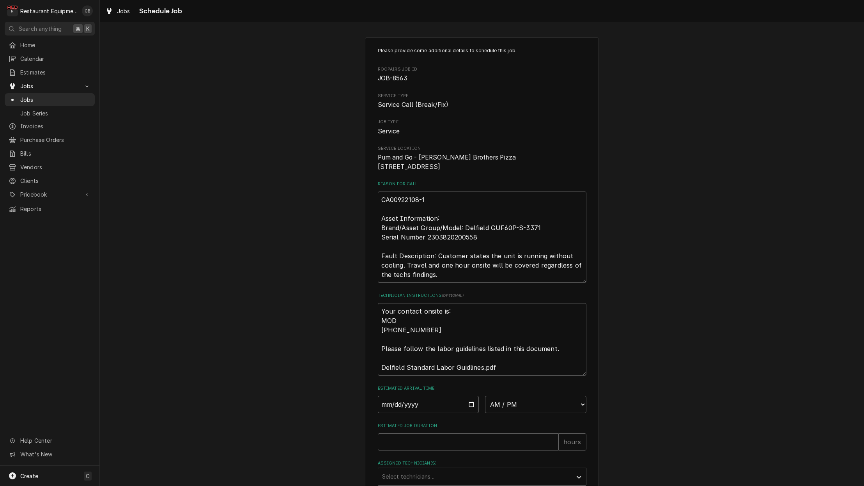
click at [139, 18] on div "Jobs Schedule Job" at bounding box center [482, 11] width 765 height 22
drag, startPoint x: 138, startPoint y: 6, endPoint x: 174, endPoint y: 29, distance: 42.3
click at [140, 7] on div "Jobs Schedule Job" at bounding box center [142, 11] width 80 height 13
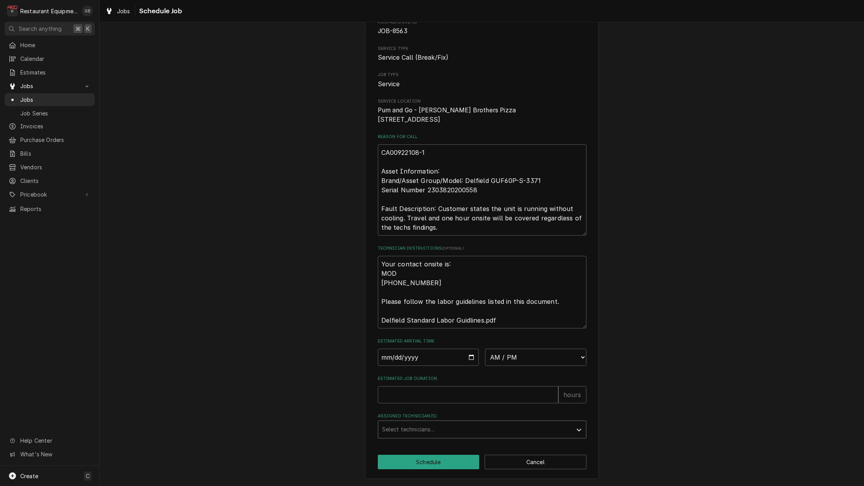
scroll to position [52, 0]
click at [394, 362] on input "Date" at bounding box center [428, 357] width 101 height 17
type input "2025-08-20"
type textarea "x"
select select "08:45:00"
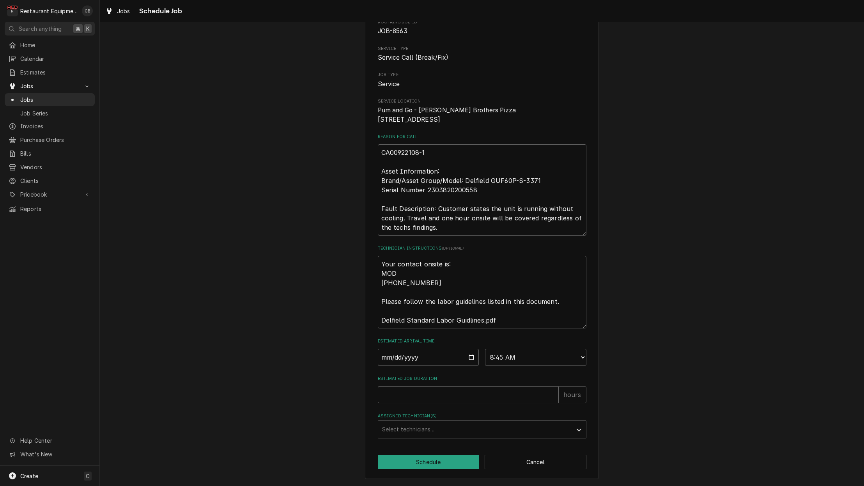
click at [400, 396] on input "Estimated Job Duration" at bounding box center [468, 394] width 181 height 17
type textarea "x"
type input "1"
click at [481, 427] on div "Assigned Technician(s)" at bounding box center [475, 429] width 186 height 14
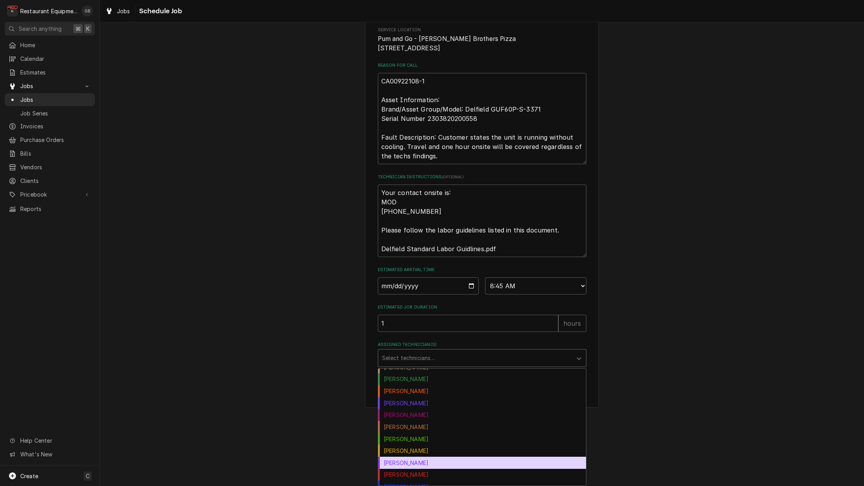
scroll to position [20, 0]
click at [419, 465] on div "Kaleb Lewis" at bounding box center [482, 462] width 208 height 12
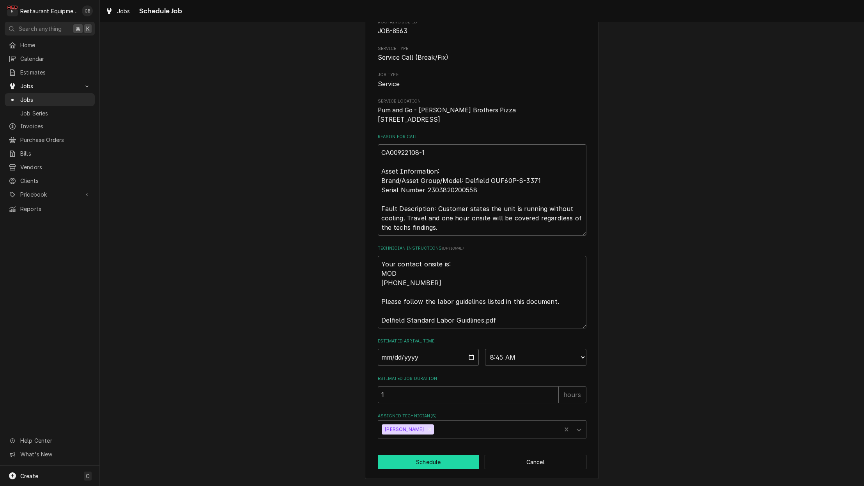
click at [419, 465] on button "Schedule" at bounding box center [429, 462] width 102 height 14
type textarea "x"
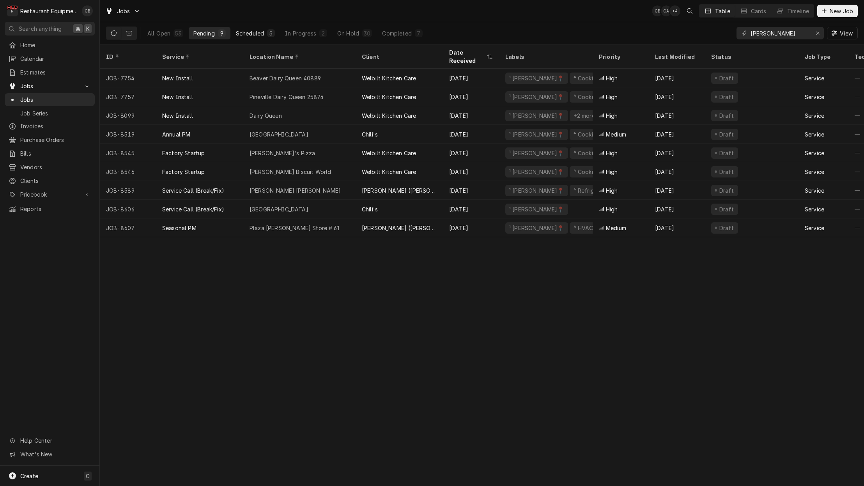
click at [254, 29] on button "Scheduled 5" at bounding box center [255, 33] width 48 height 12
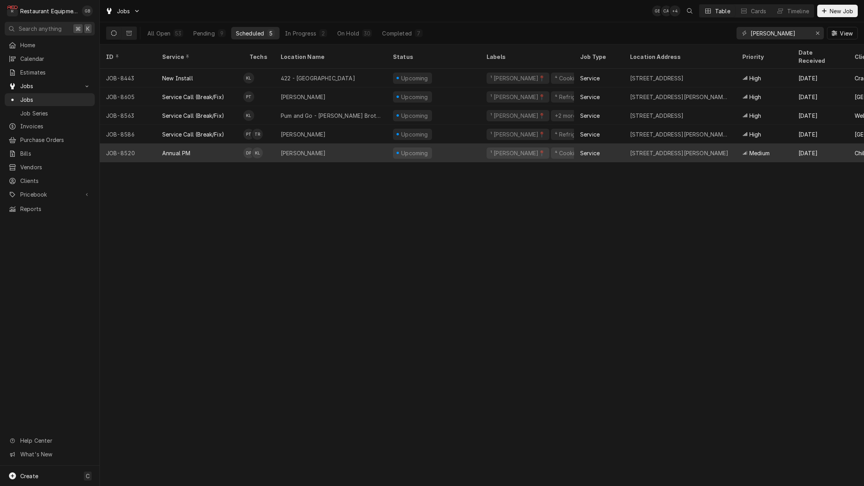
scroll to position [0, 0]
click at [316, 151] on div "Beckley" at bounding box center [331, 153] width 112 height 19
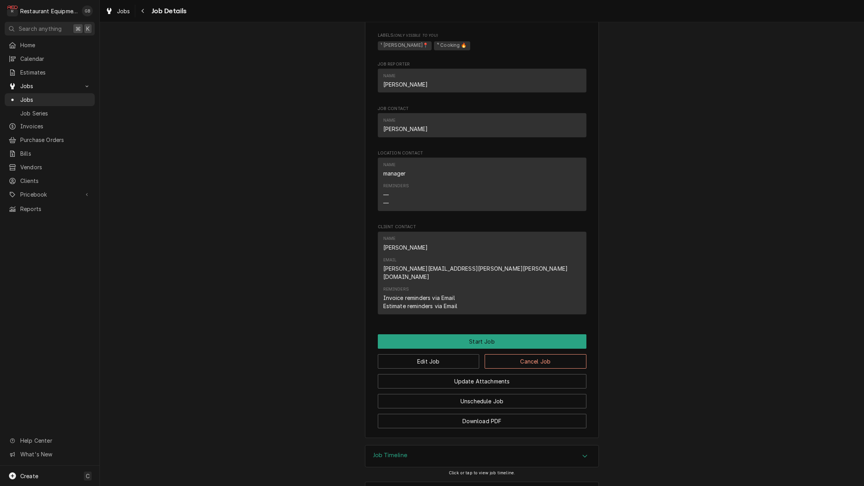
scroll to position [442, 0]
click at [469, 394] on button "Unschedule Job" at bounding box center [482, 401] width 209 height 14
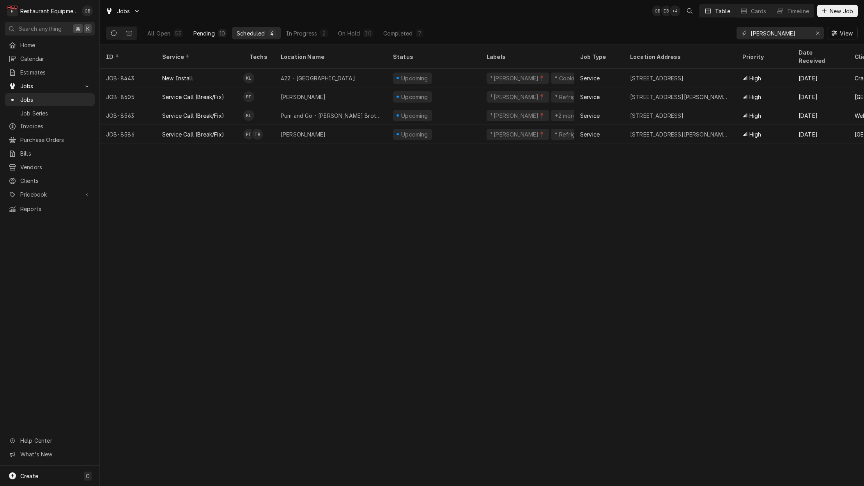
click at [217, 32] on button "Pending 10" at bounding box center [210, 33] width 43 height 12
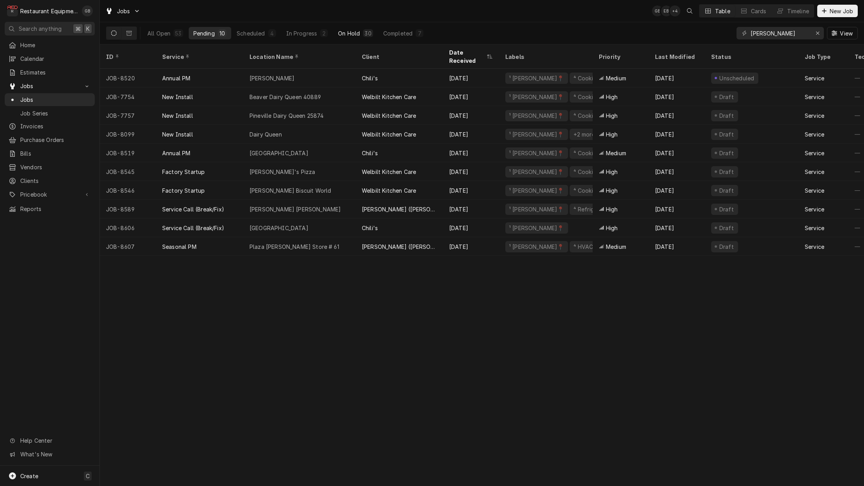
click at [351, 36] on div "On Hold" at bounding box center [349, 33] width 22 height 8
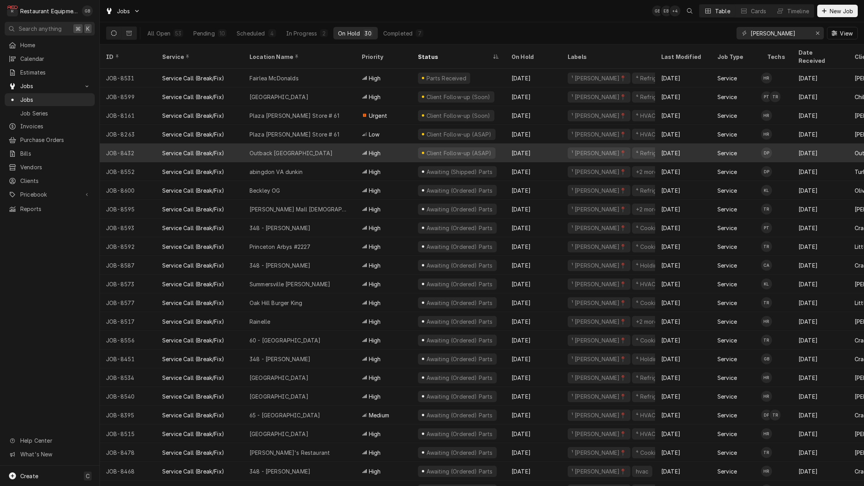
click at [289, 149] on div "Outback Princeton" at bounding box center [291, 153] width 83 height 8
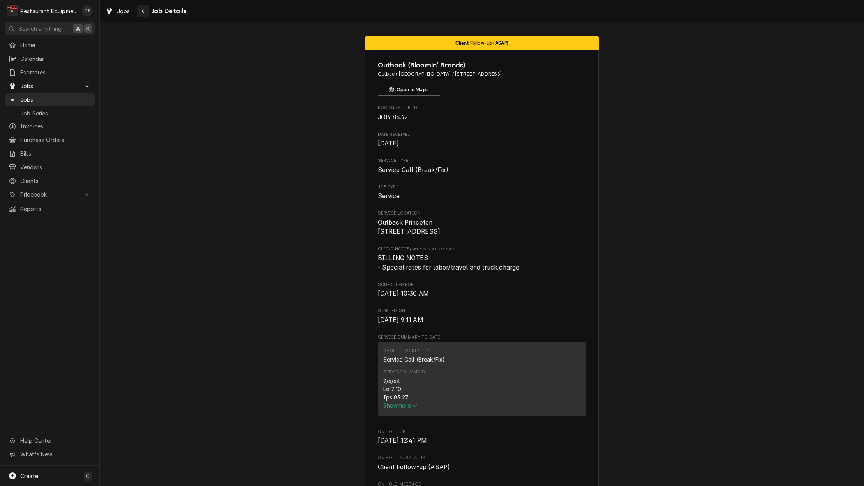
click at [145, 11] on div "Navigate back" at bounding box center [143, 11] width 8 height 8
